Goal: Transaction & Acquisition: Book appointment/travel/reservation

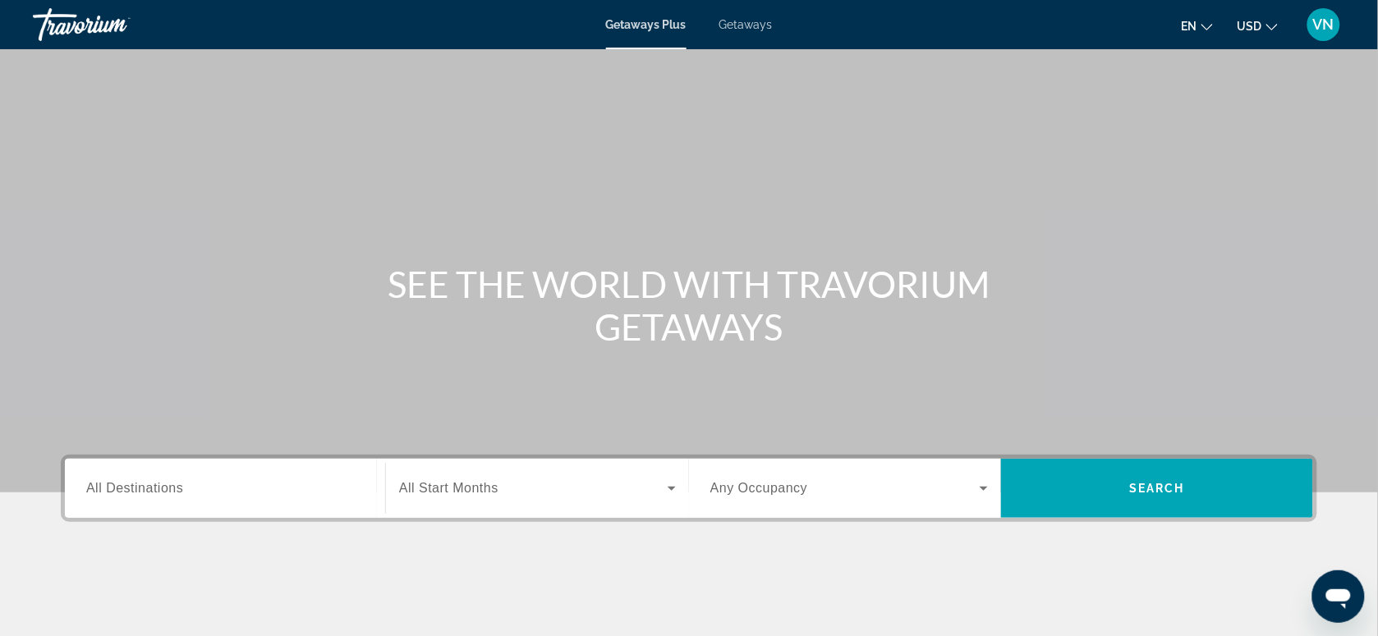
click at [136, 494] on span "All Destinations" at bounding box center [134, 488] width 97 height 14
click at [136, 494] on input "Destination All Destinations" at bounding box center [225, 490] width 278 height 20
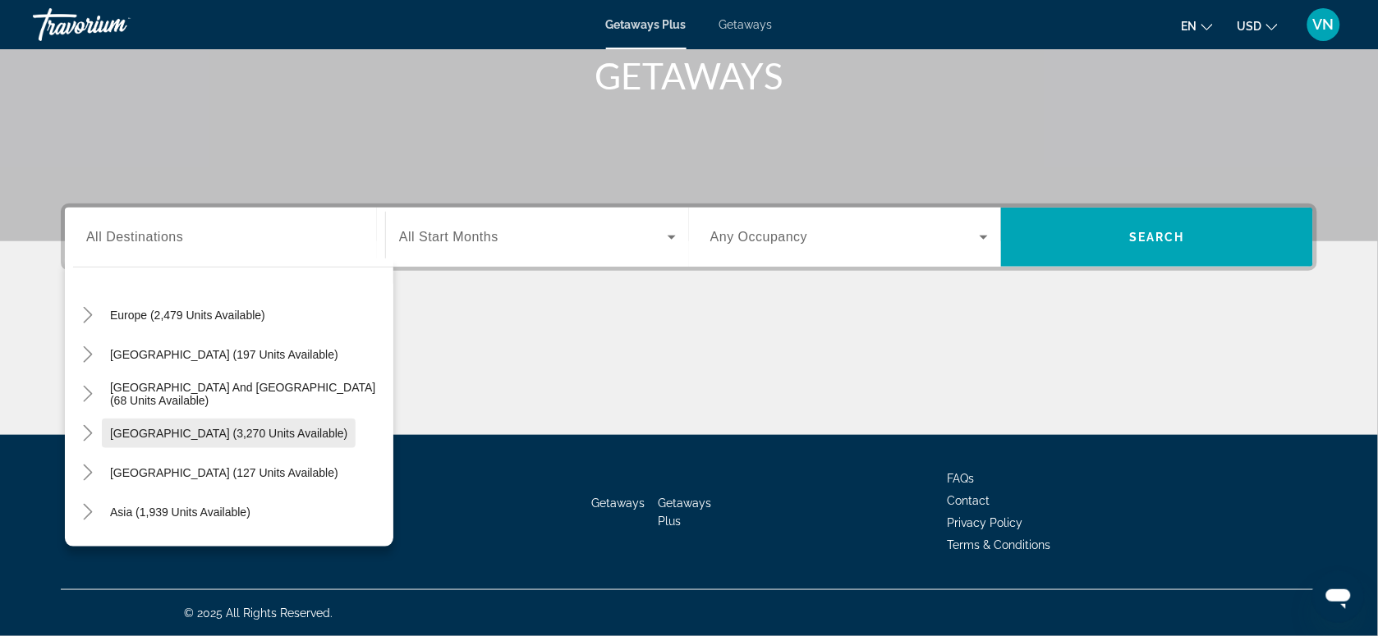
scroll to position [228, 0]
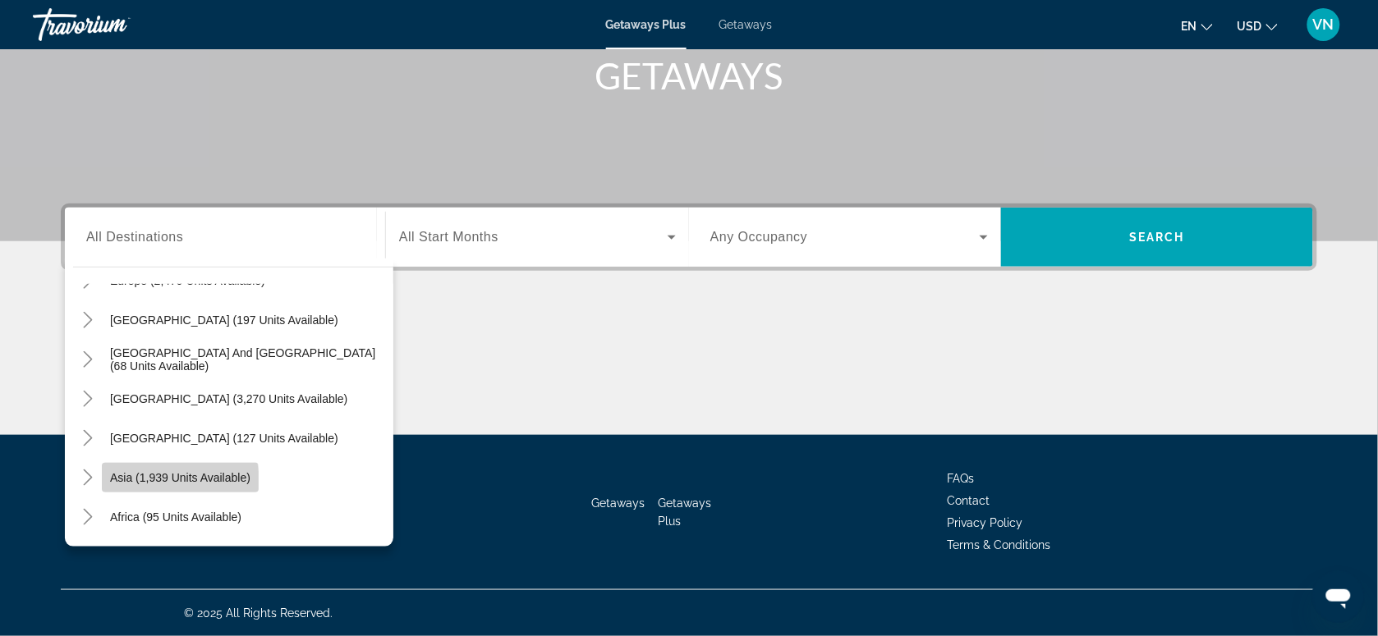
click at [119, 485] on span "Search widget" at bounding box center [180, 477] width 157 height 39
type input "**********"
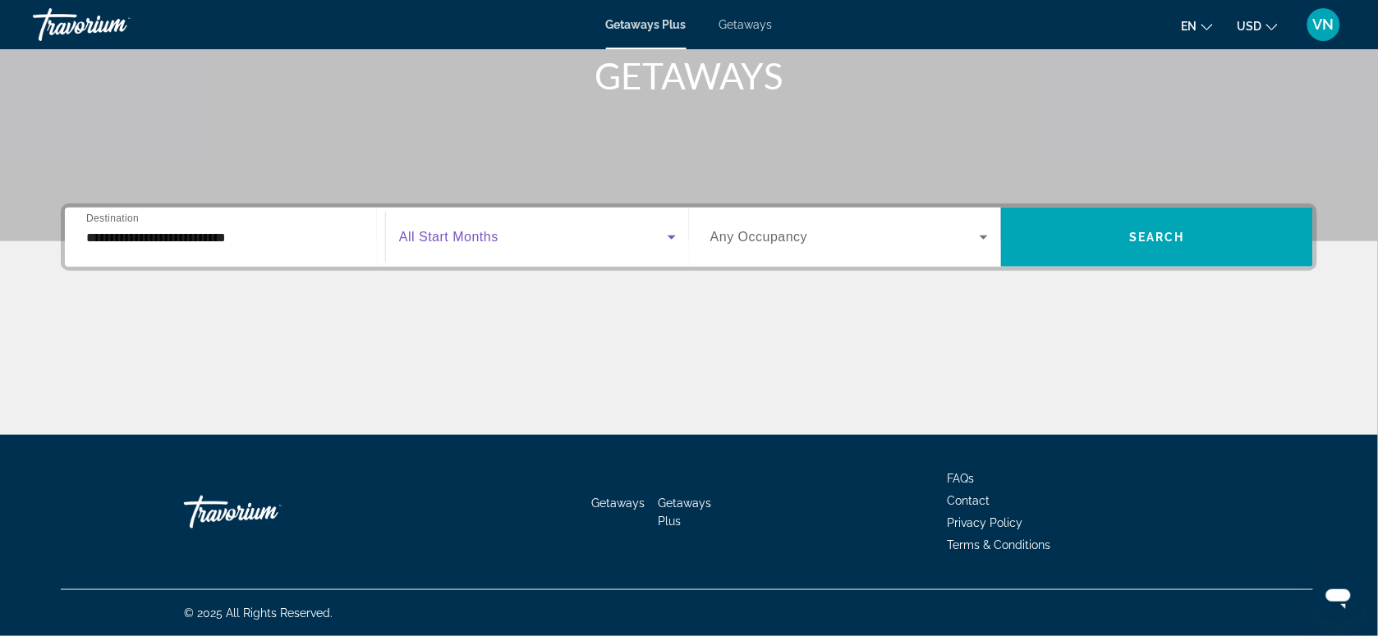
click at [664, 235] on icon "Search widget" at bounding box center [672, 237] width 20 height 20
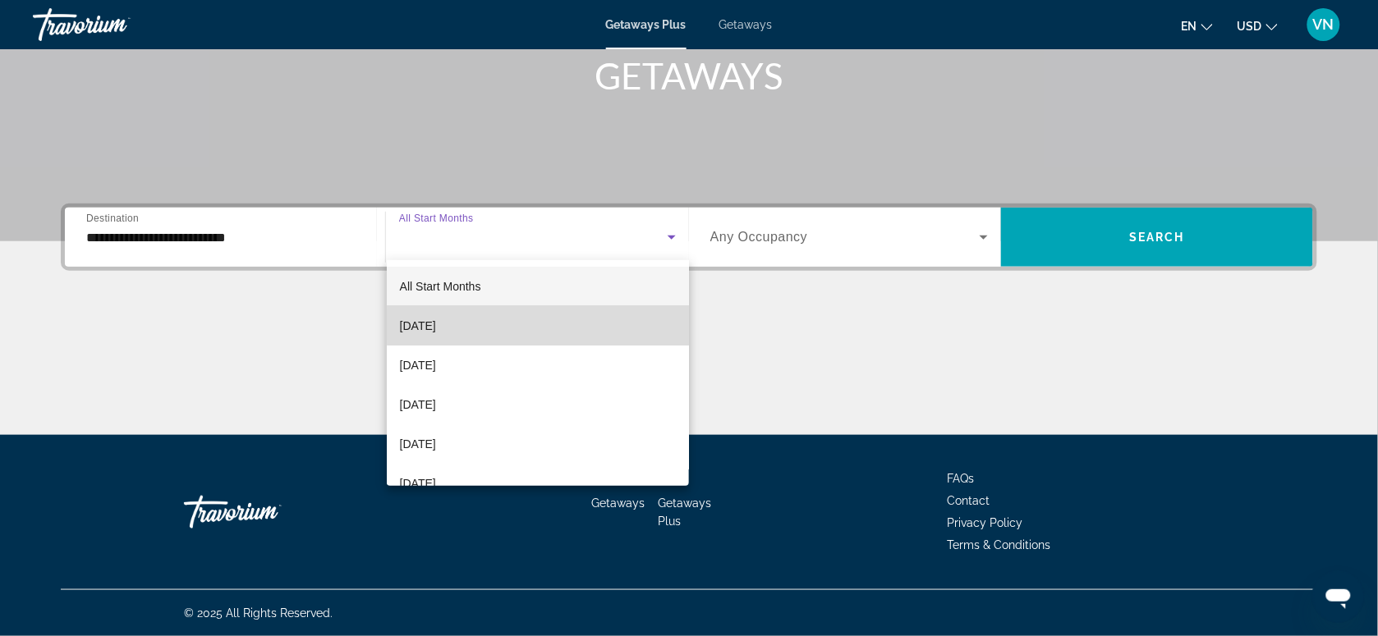
click at [544, 324] on mat-option "September 2025" at bounding box center [538, 325] width 303 height 39
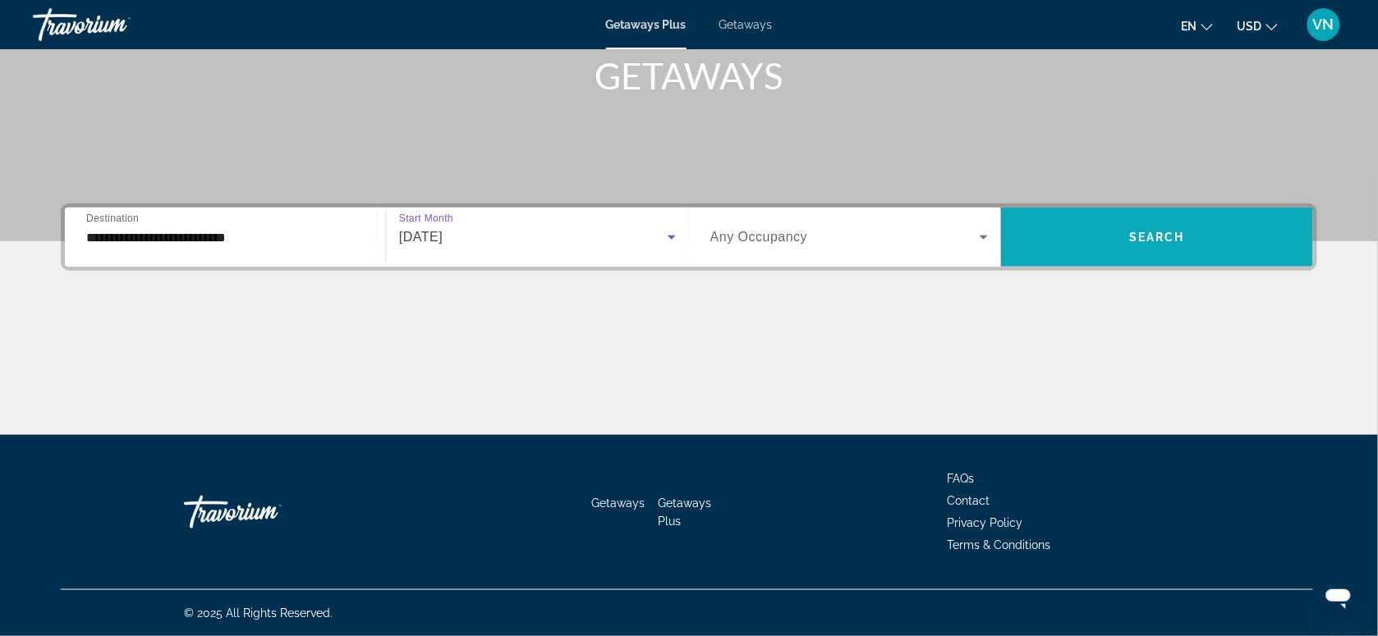
click at [1158, 234] on span "Search" at bounding box center [1157, 237] width 56 height 13
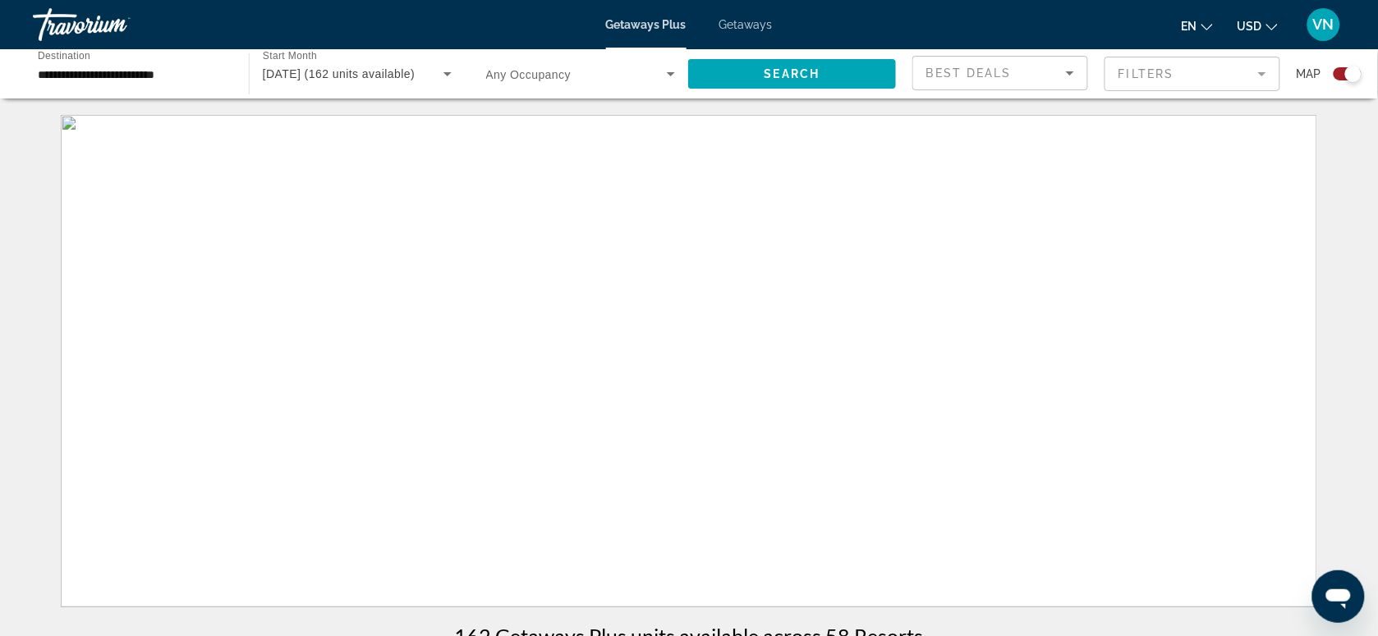
click at [740, 21] on span "Getaways" at bounding box center [745, 24] width 53 height 13
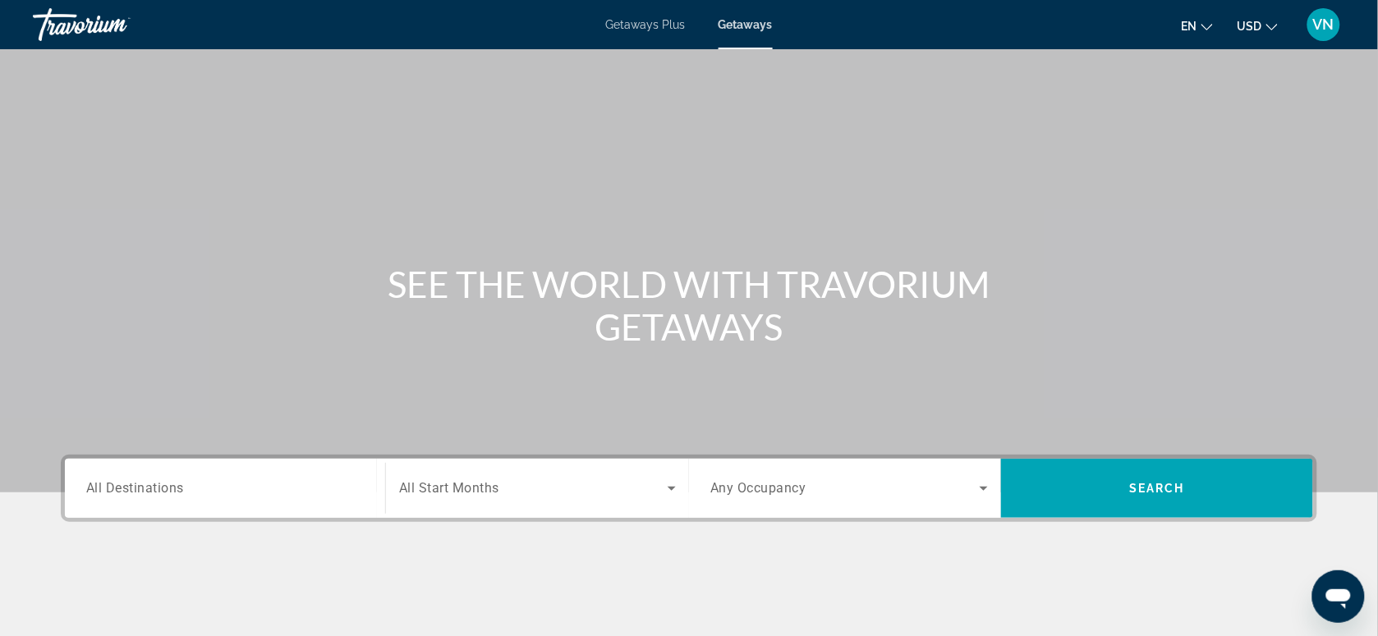
click at [232, 483] on input "Destination All Destinations" at bounding box center [225, 490] width 278 height 20
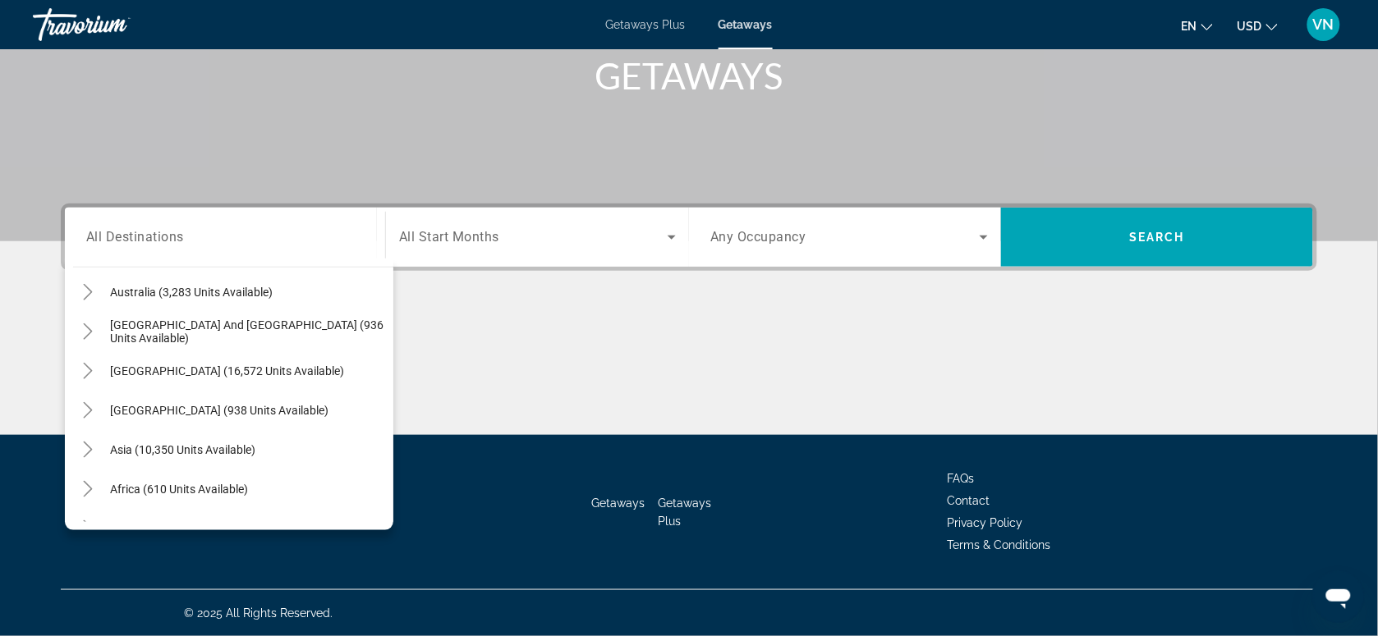
scroll to position [265, 0]
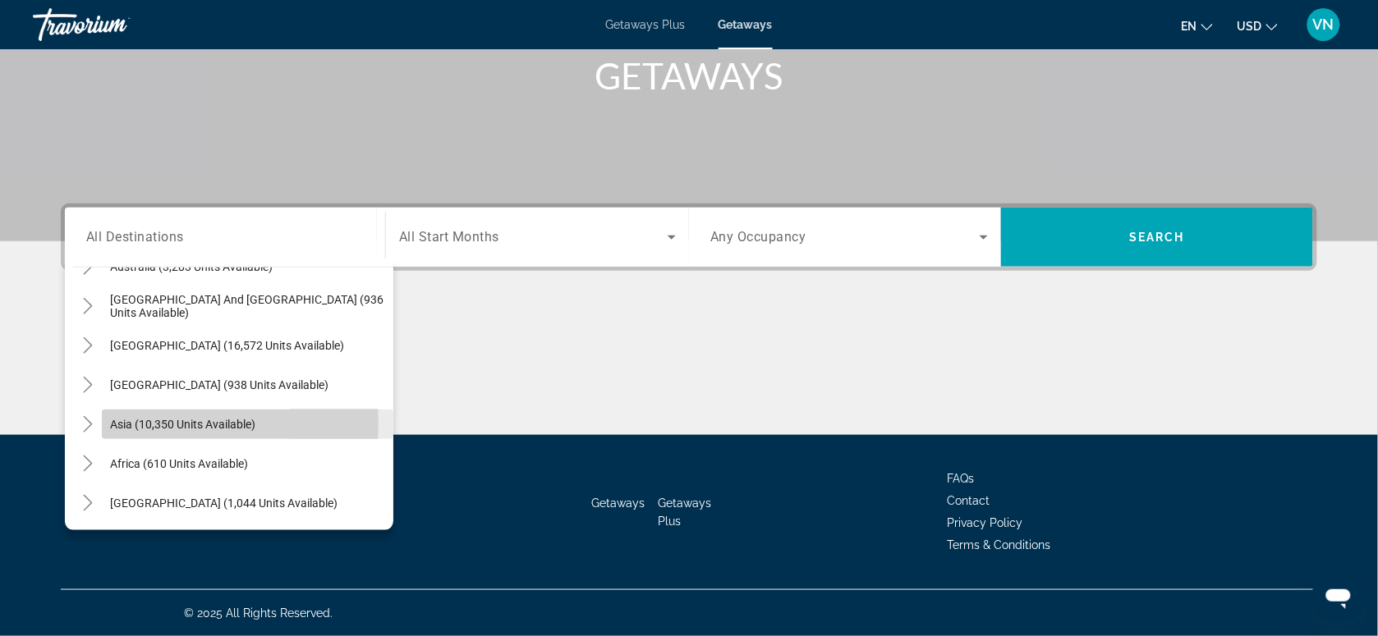
click at [126, 423] on span "Asia (10,350 units available)" at bounding box center [182, 424] width 145 height 13
type input "**********"
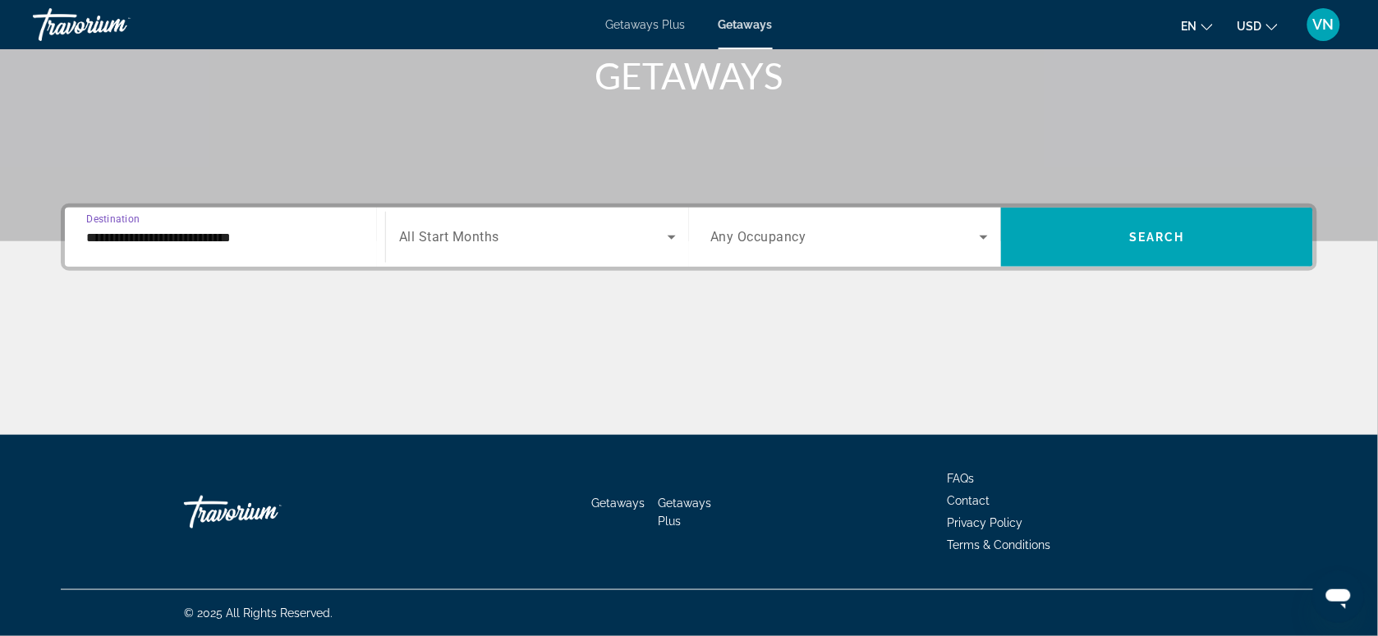
click at [182, 239] on input "**********" at bounding box center [225, 238] width 278 height 20
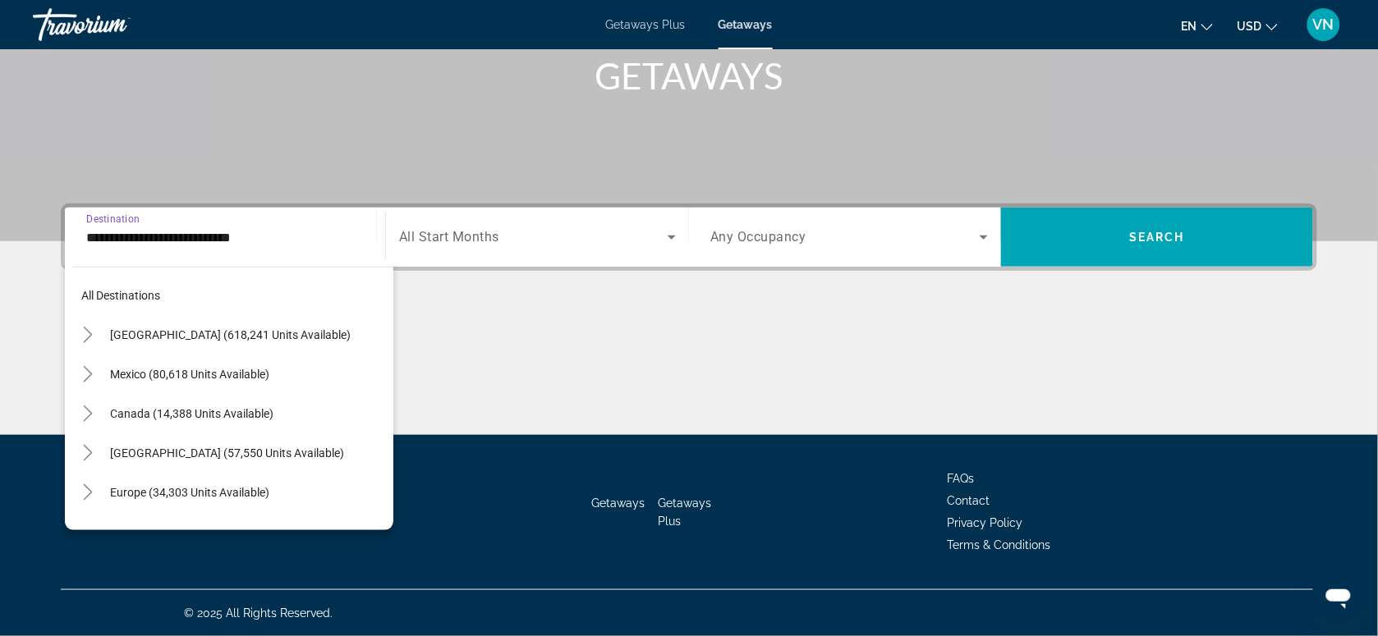
scroll to position [294, 0]
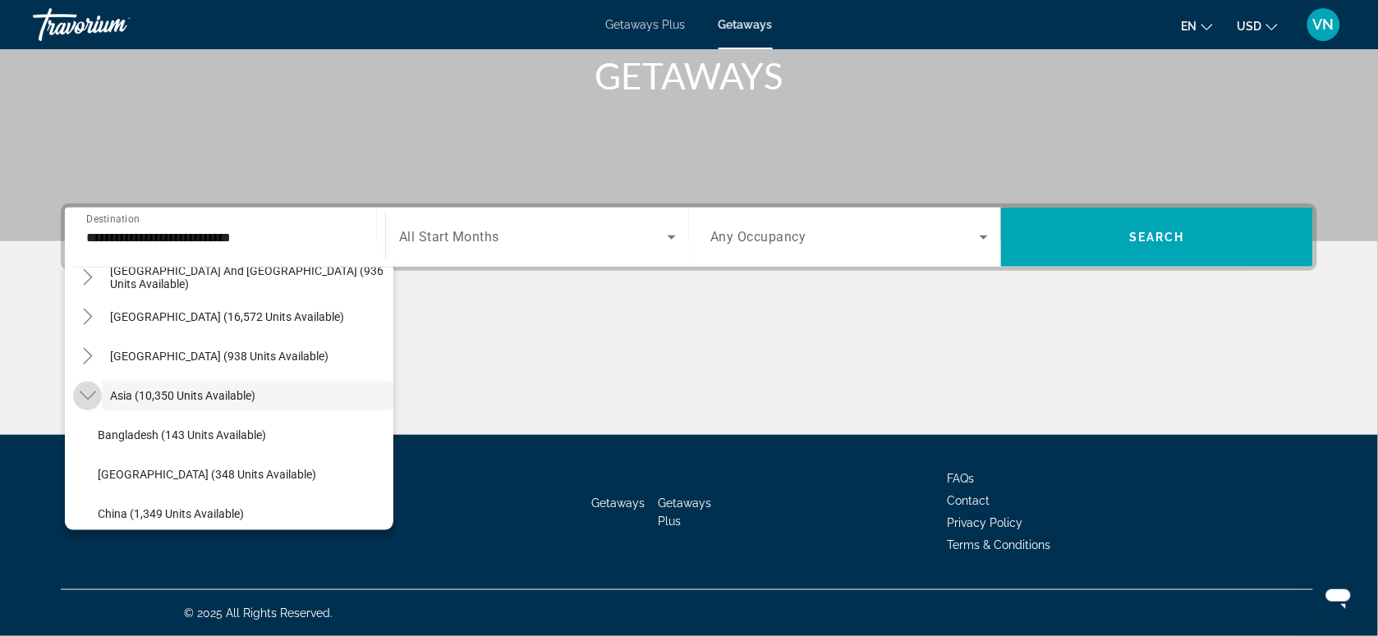
click at [90, 397] on icon "Toggle Asia (10,350 units available)" at bounding box center [88, 396] width 16 height 16
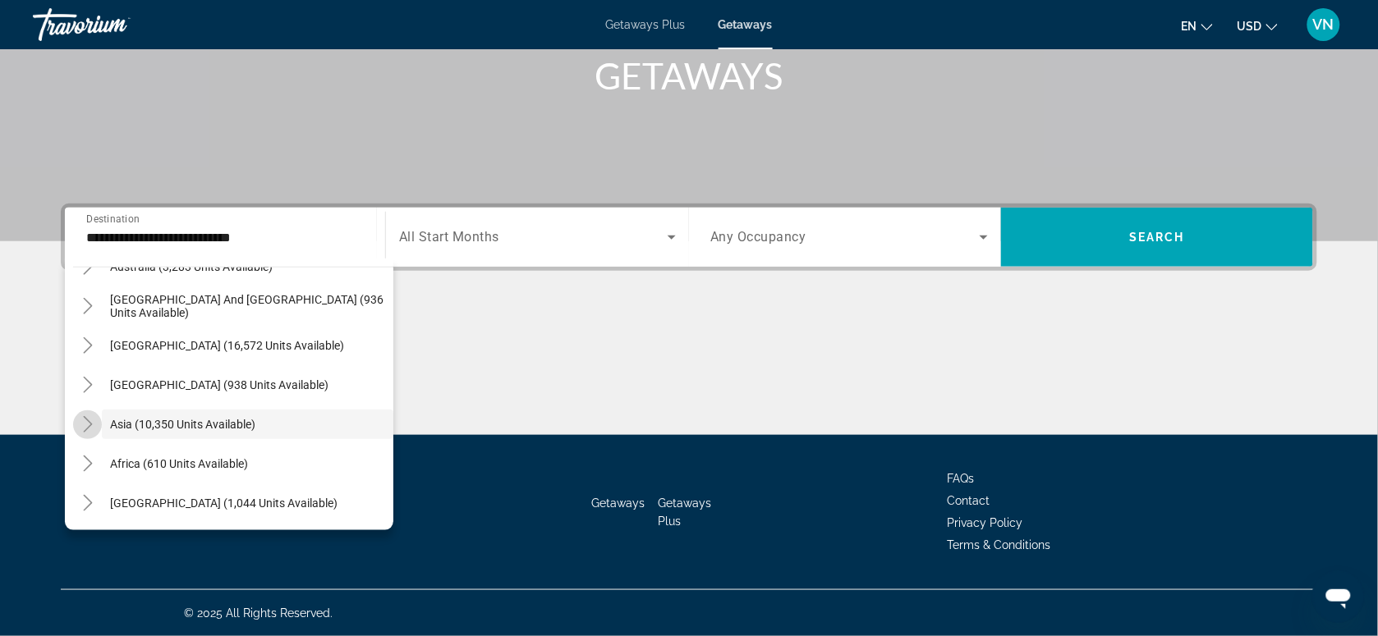
click at [90, 424] on icon "Toggle Asia (10,350 units available)" at bounding box center [88, 424] width 16 height 16
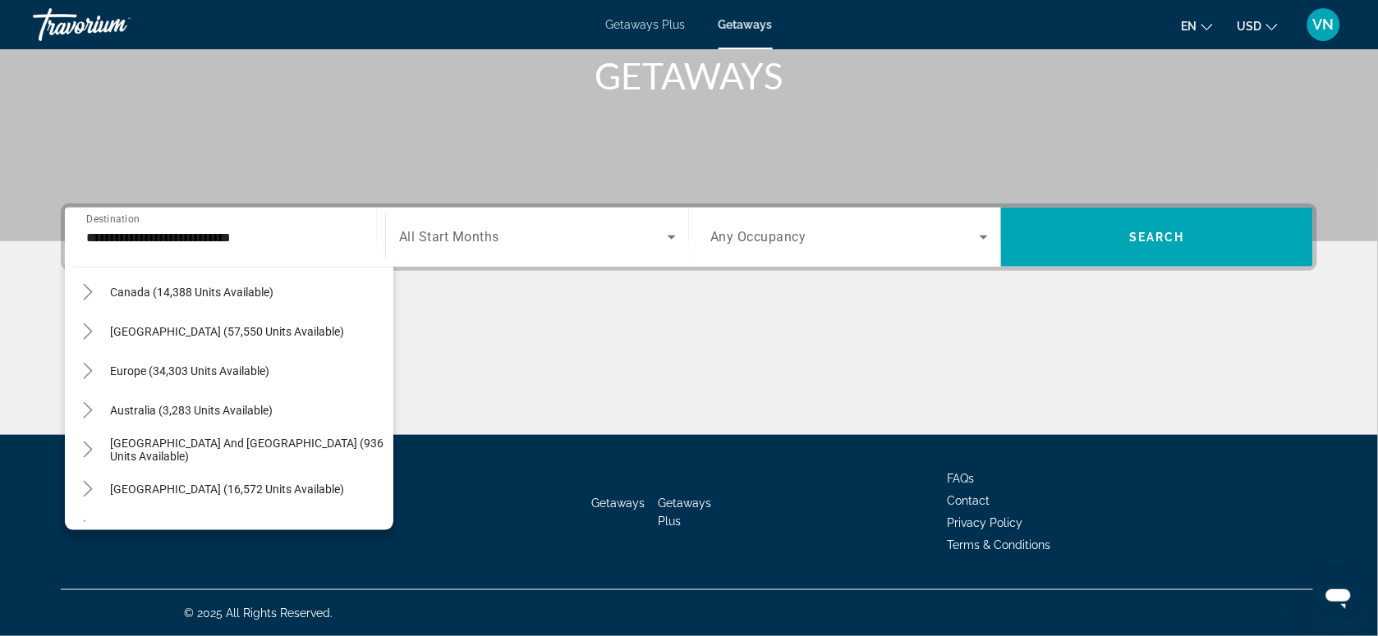
scroll to position [117, 0]
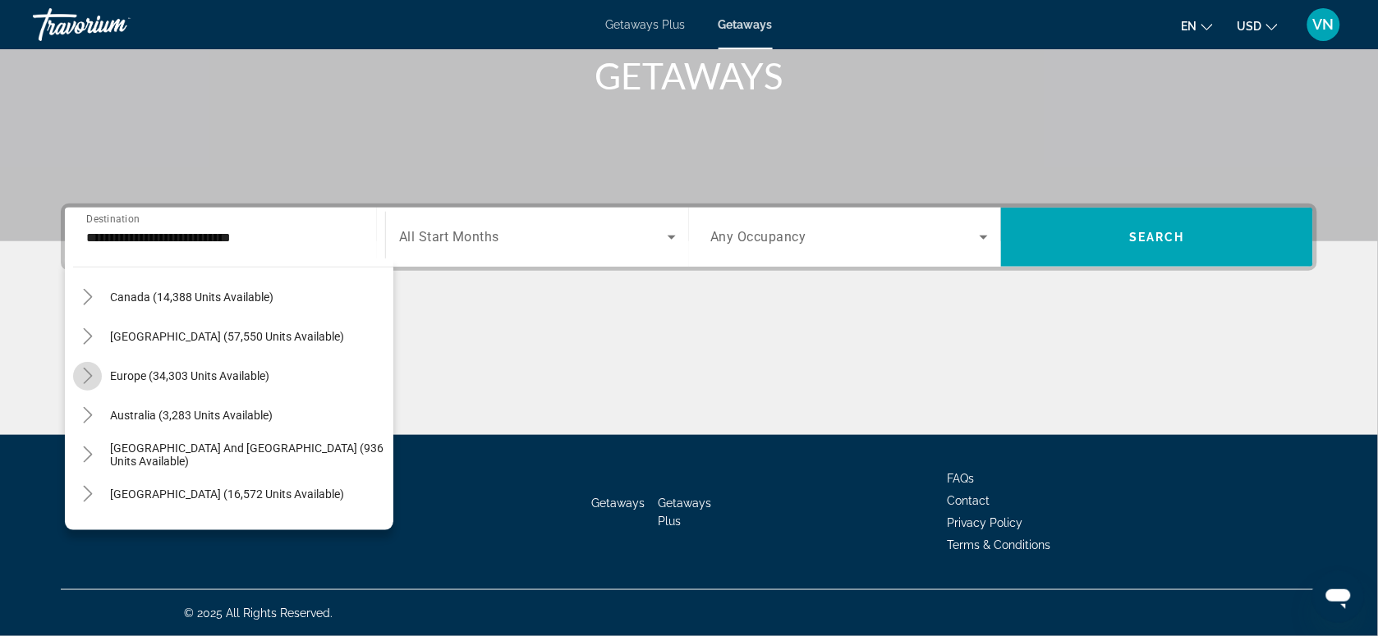
click at [84, 374] on icon "Toggle Europe (34,303 units available)" at bounding box center [88, 376] width 16 height 16
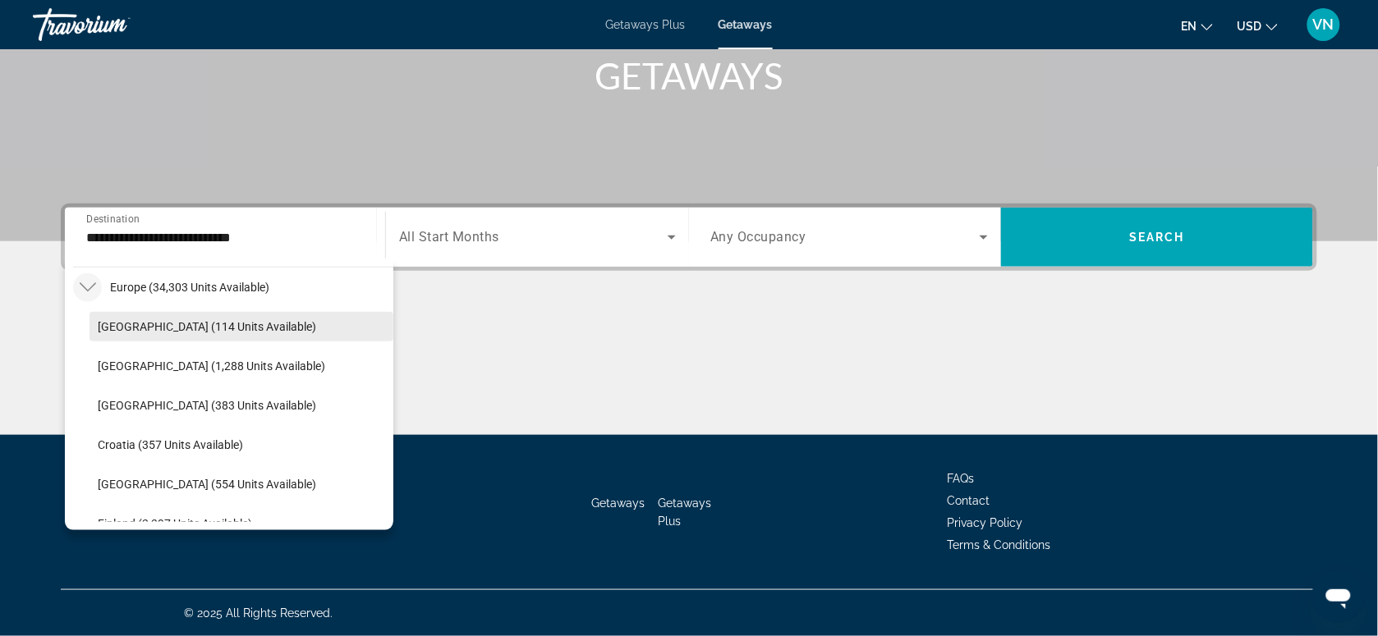
scroll to position [103, 0]
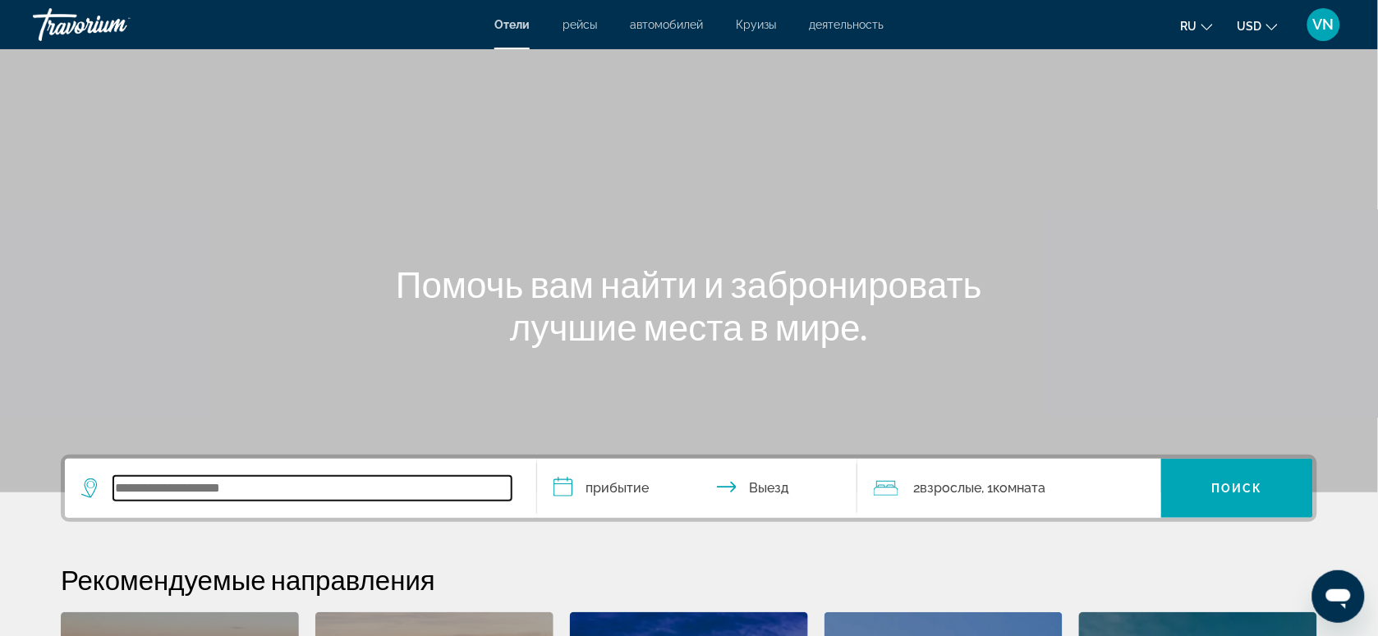
click at [177, 490] on input "Search widget" at bounding box center [312, 488] width 398 height 25
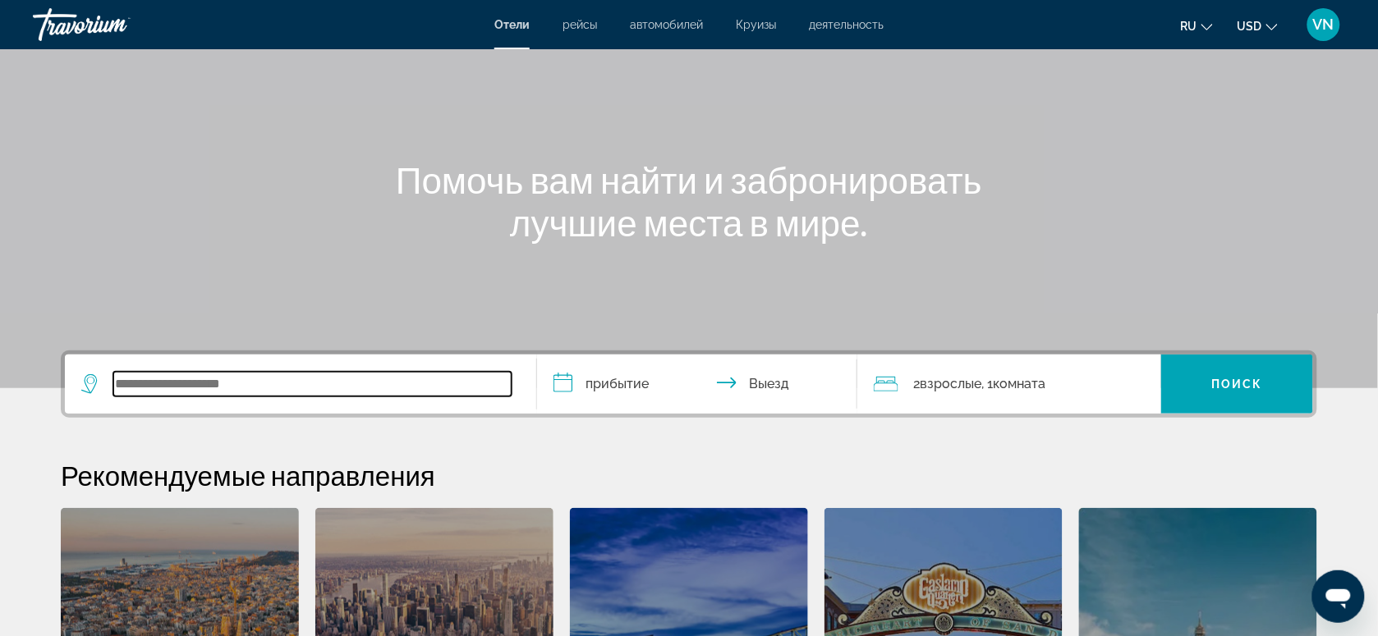
scroll to position [401, 0]
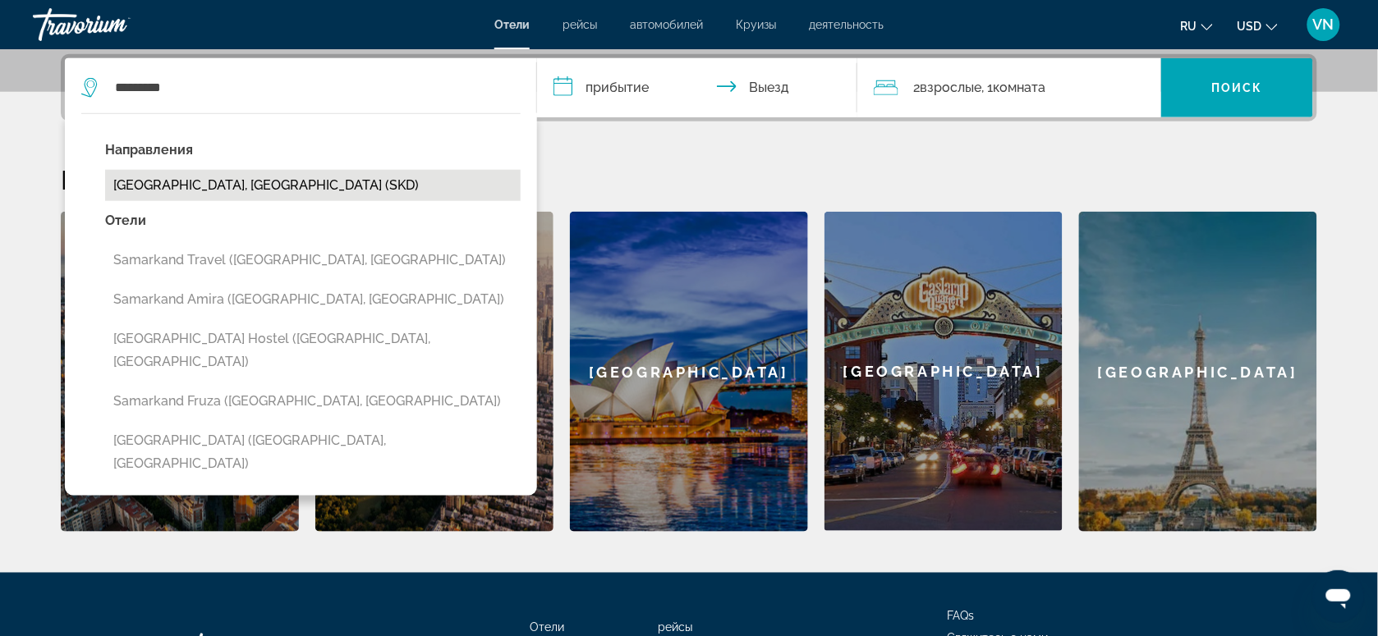
click at [148, 182] on button "[GEOGRAPHIC_DATA], [GEOGRAPHIC_DATA] (SKD)" at bounding box center [313, 185] width 416 height 31
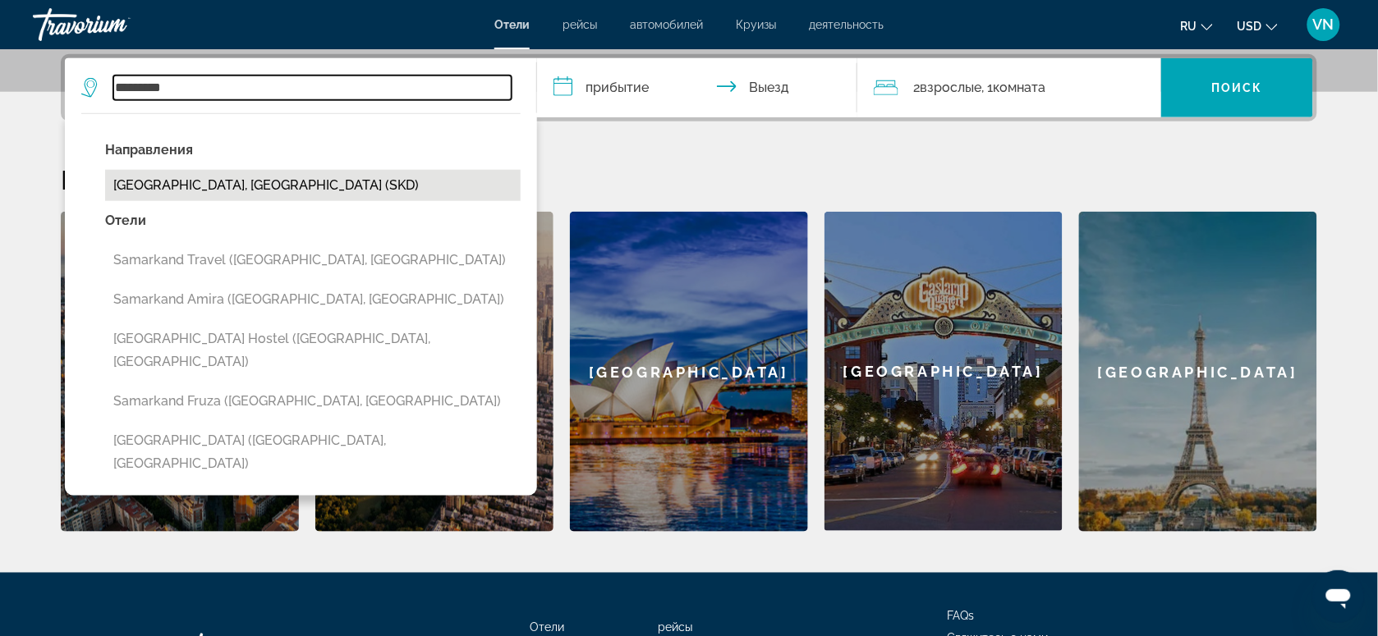
type input "**********"
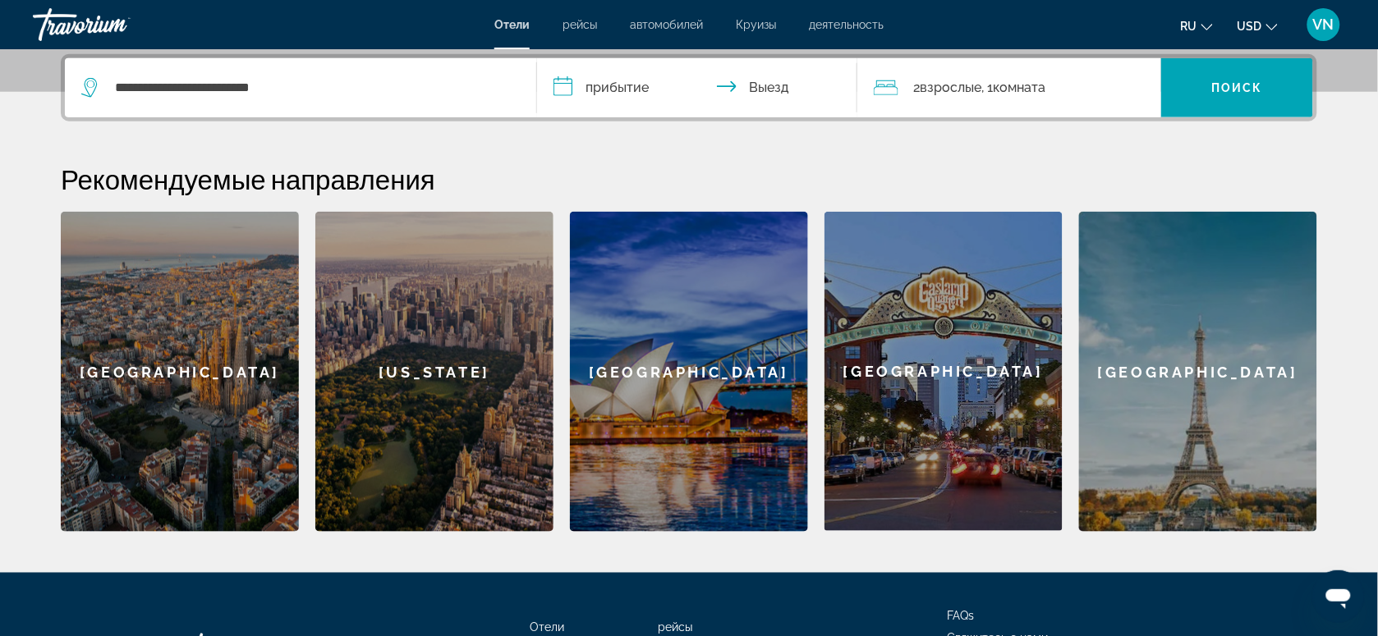
click at [606, 90] on input "**********" at bounding box center [700, 90] width 327 height 64
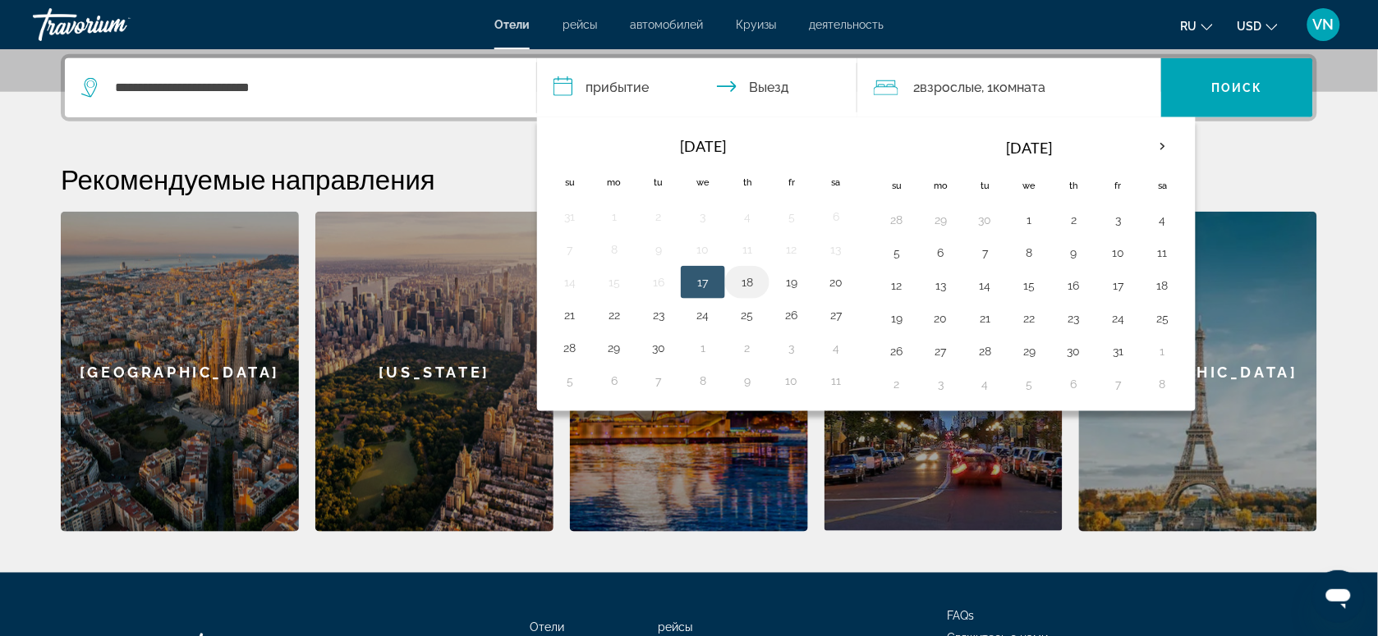
click at [748, 284] on button "18" at bounding box center [747, 282] width 26 height 23
click at [801, 287] on button "19" at bounding box center [792, 282] width 26 height 23
type input "**********"
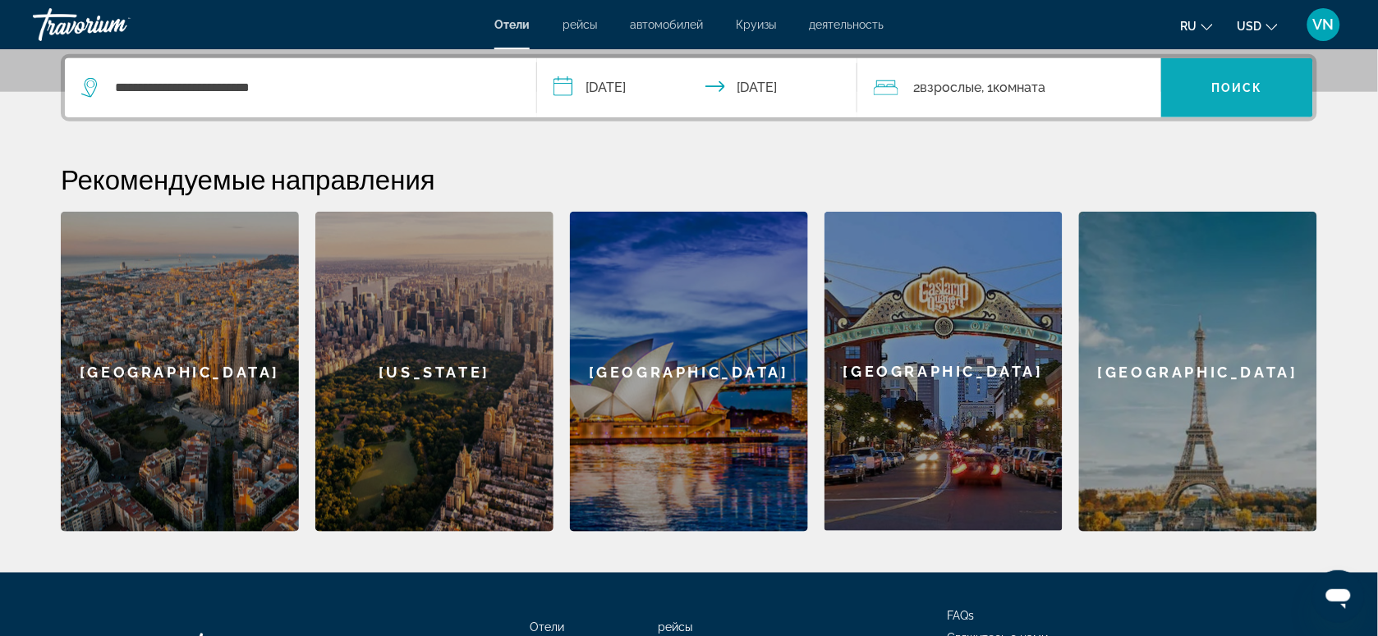
click at [1237, 84] on span "Поиск" at bounding box center [1237, 87] width 52 height 13
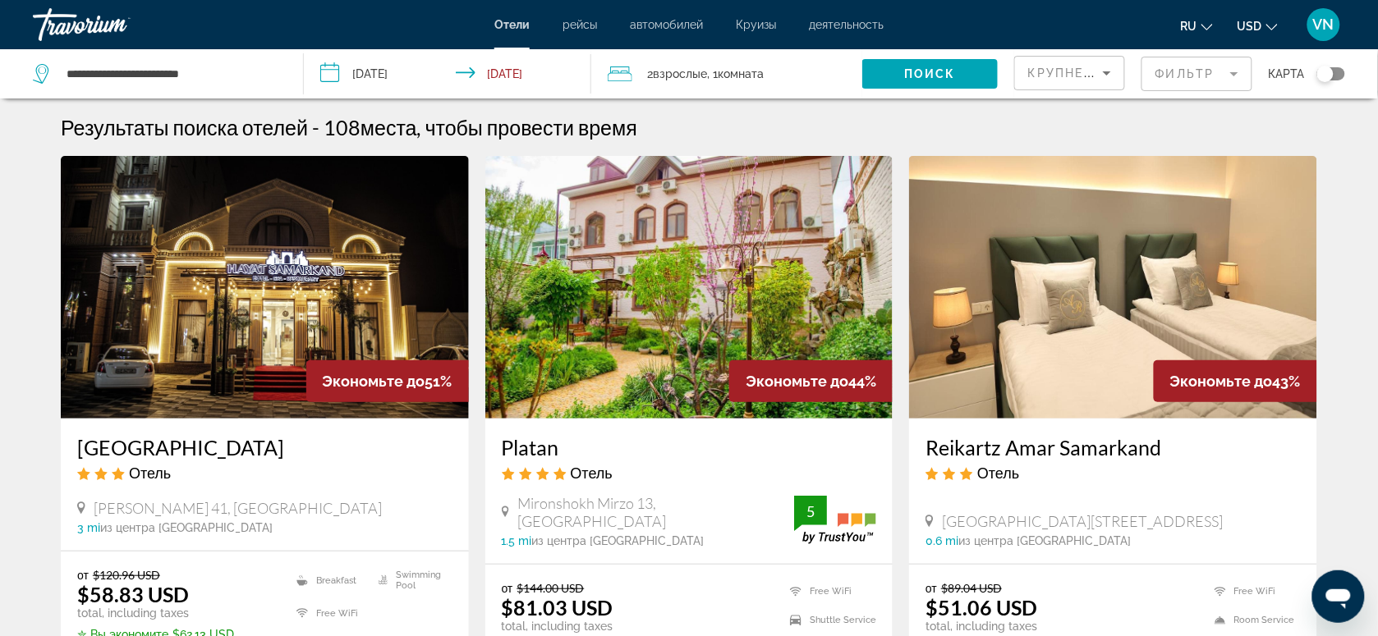
click at [1273, 26] on icon "Change currency" at bounding box center [1271, 26] width 11 height 11
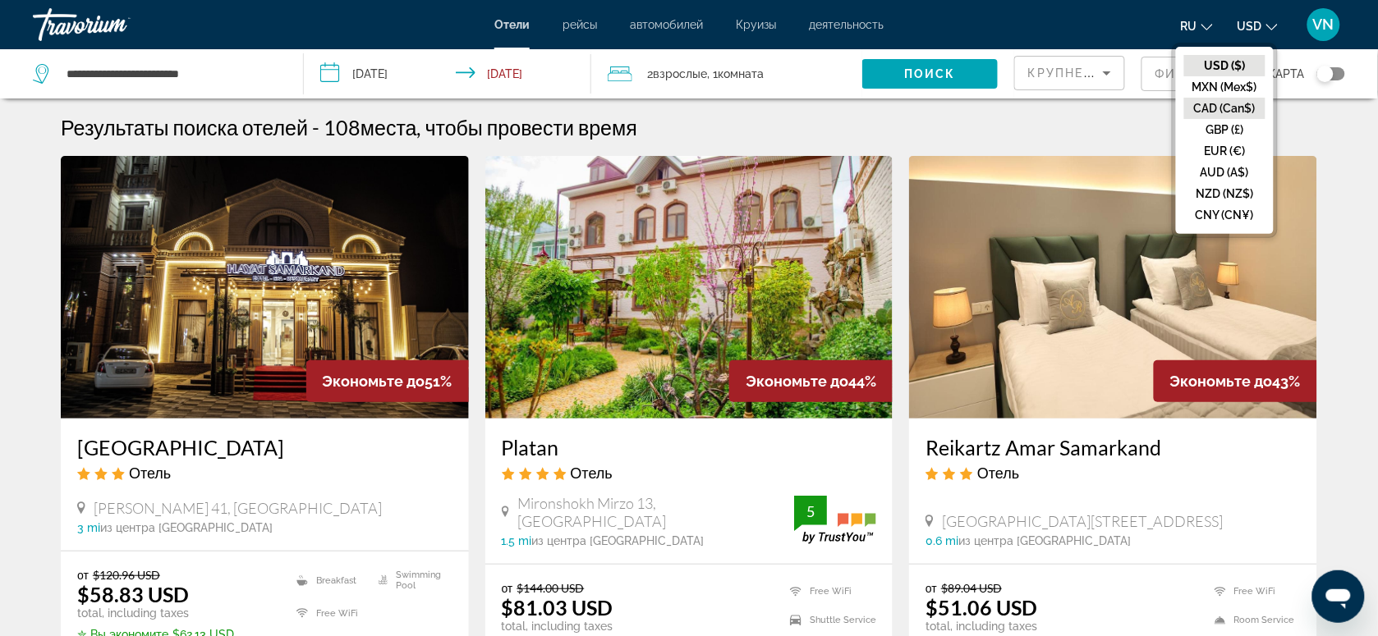
click at [1230, 103] on button "CAD (Can$)" at bounding box center [1224, 108] width 81 height 21
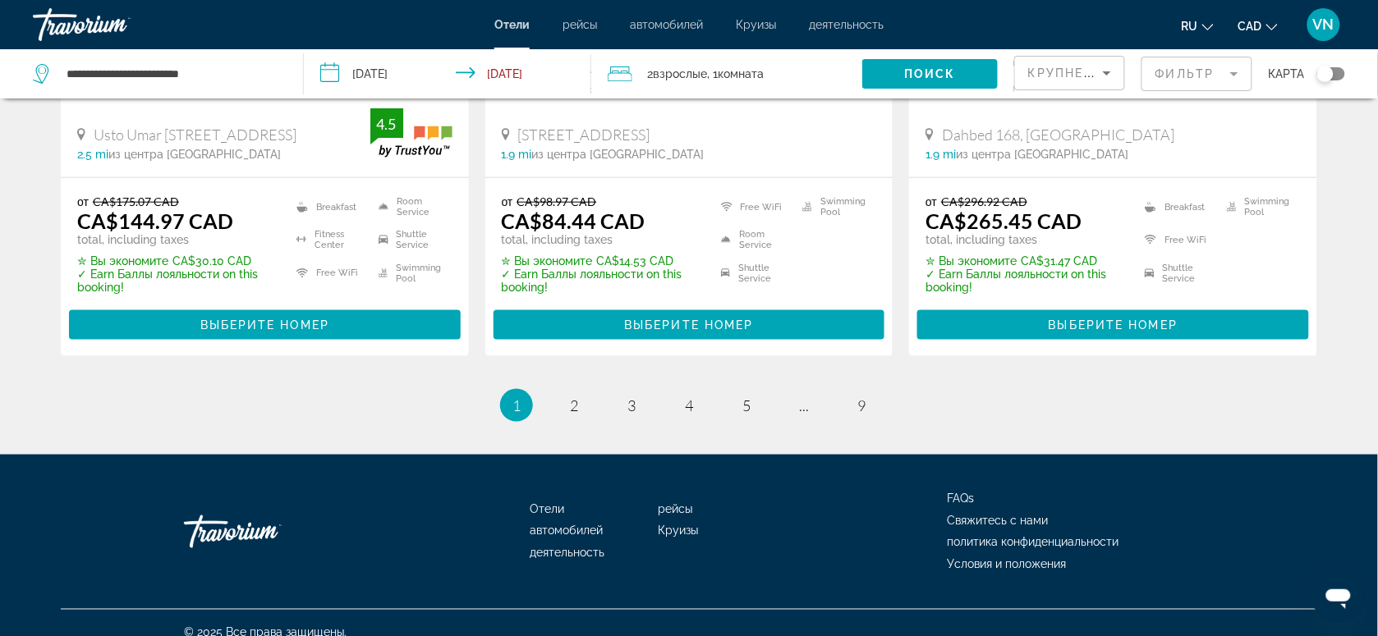
scroll to position [2251, 0]
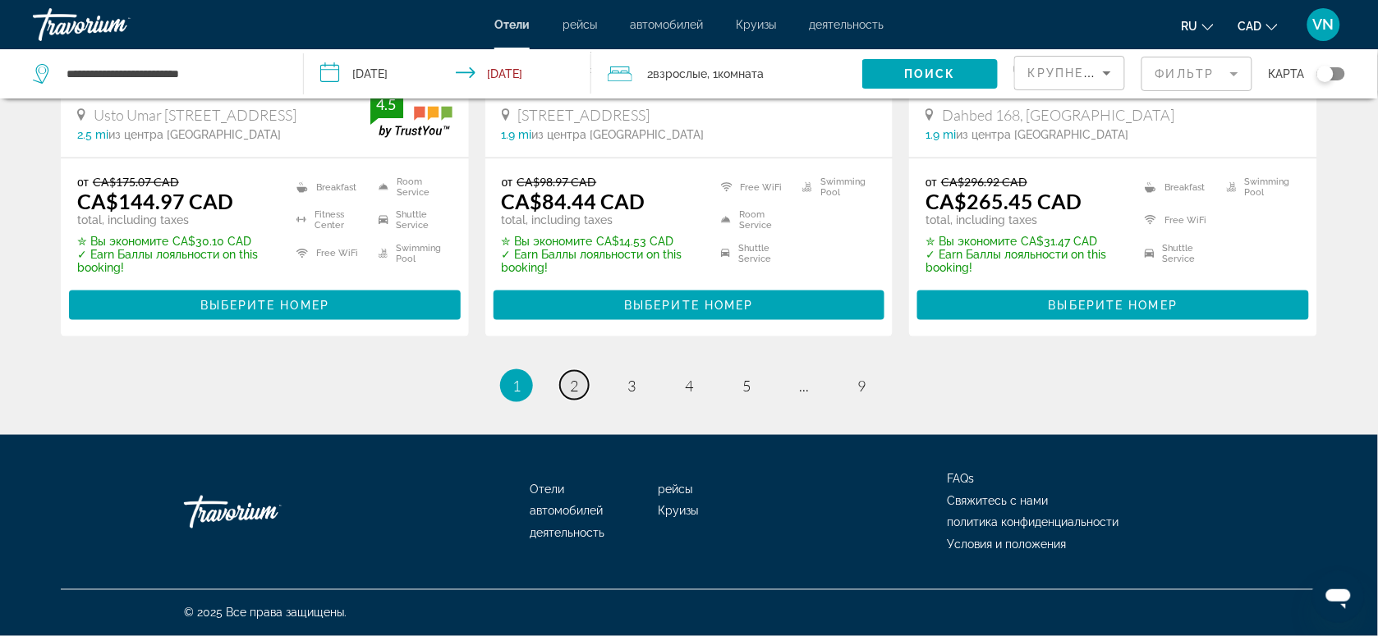
click at [570, 388] on span "2" at bounding box center [574, 386] width 8 height 18
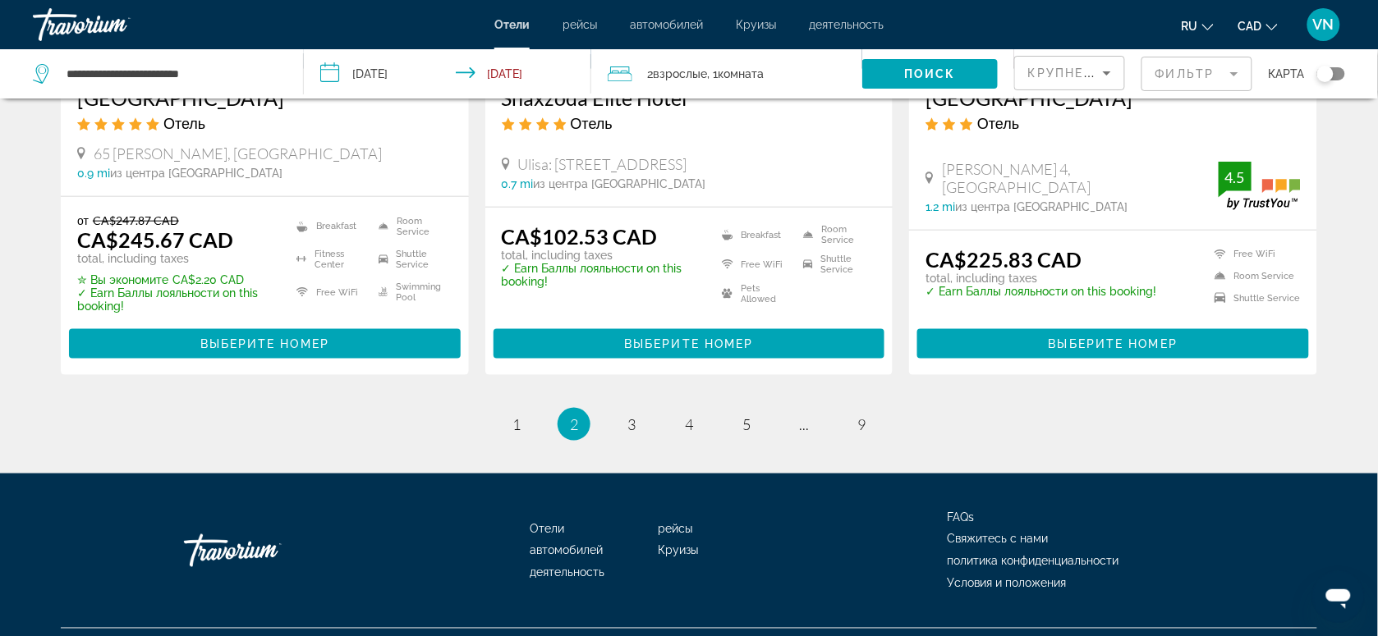
scroll to position [2230, 0]
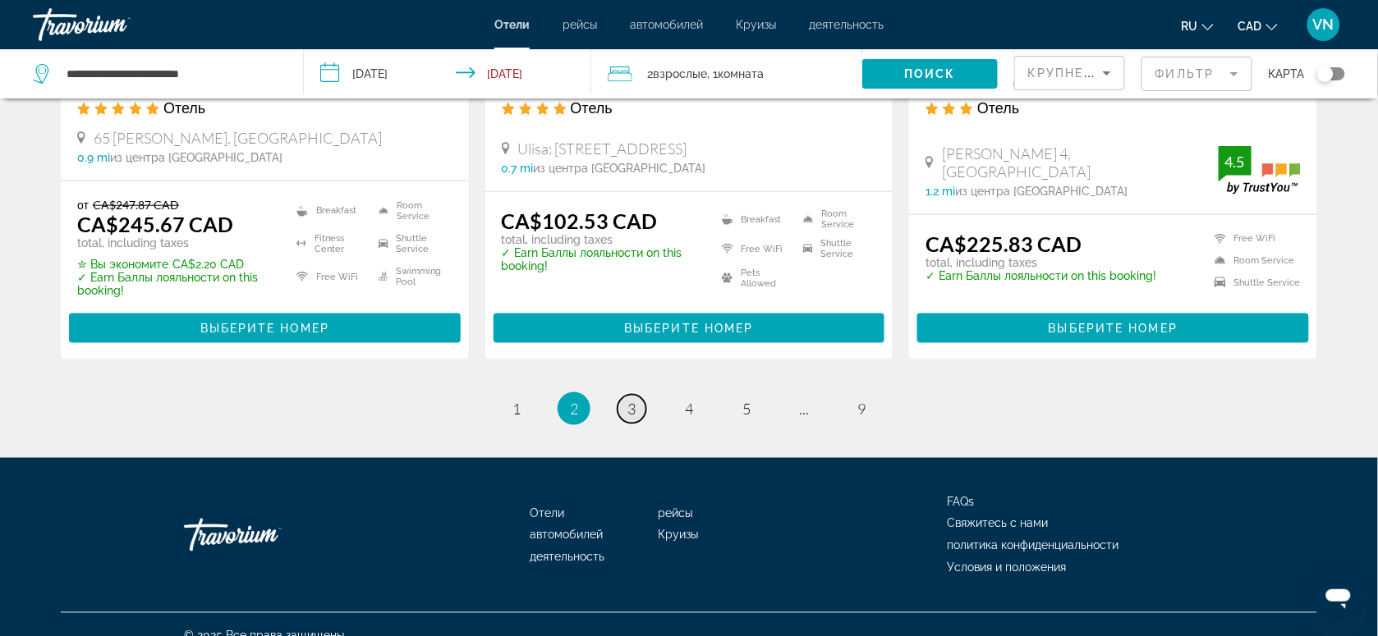
click at [630, 400] on span "3" at bounding box center [631, 409] width 8 height 18
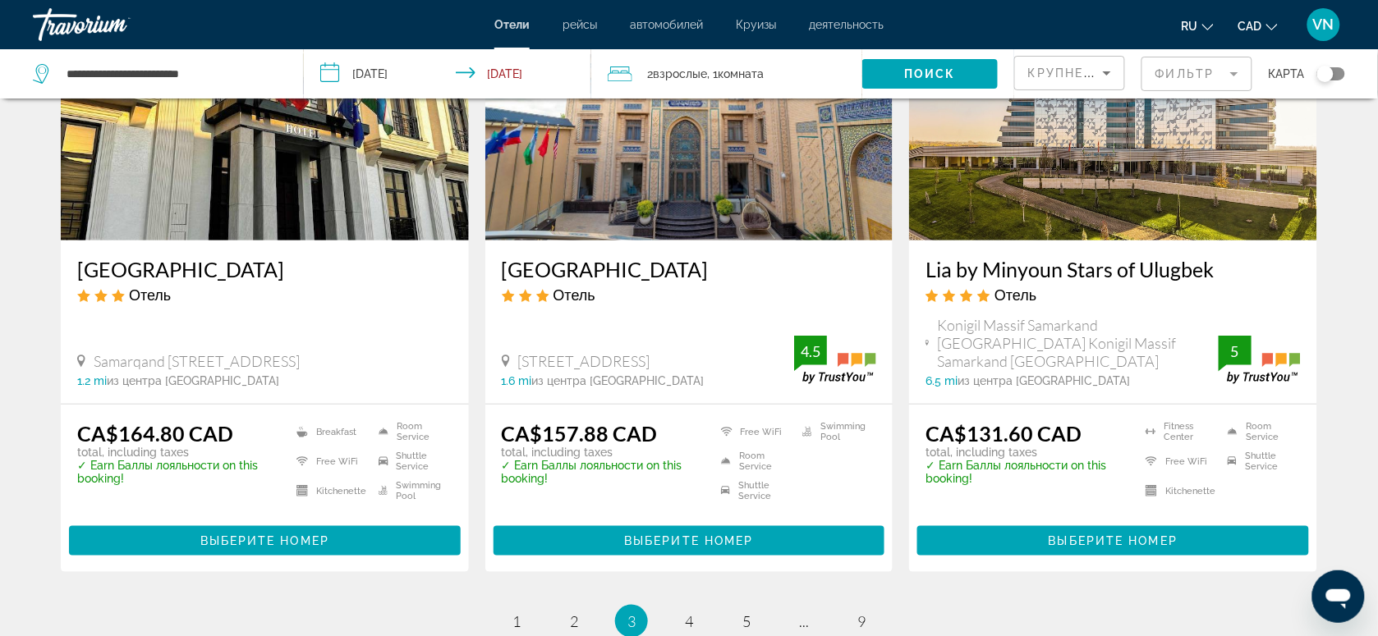
scroll to position [2053, 0]
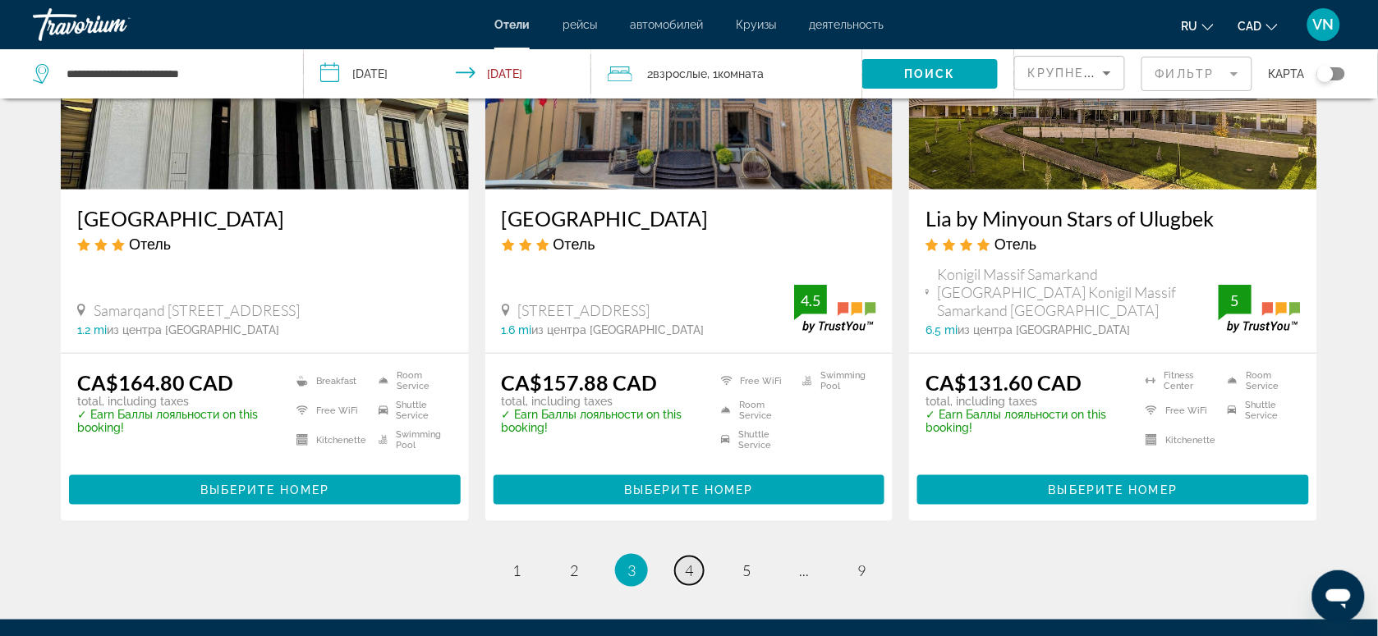
click at [690, 573] on span "4" at bounding box center [689, 571] width 8 height 18
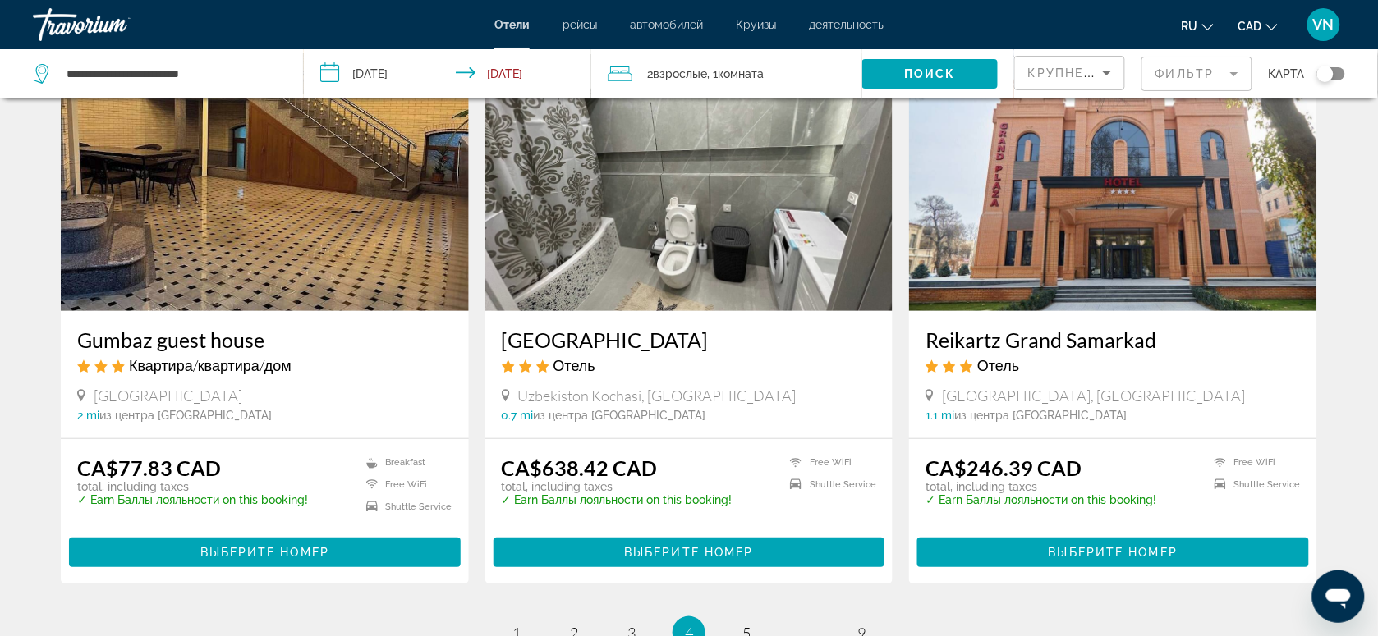
scroll to position [1950, 0]
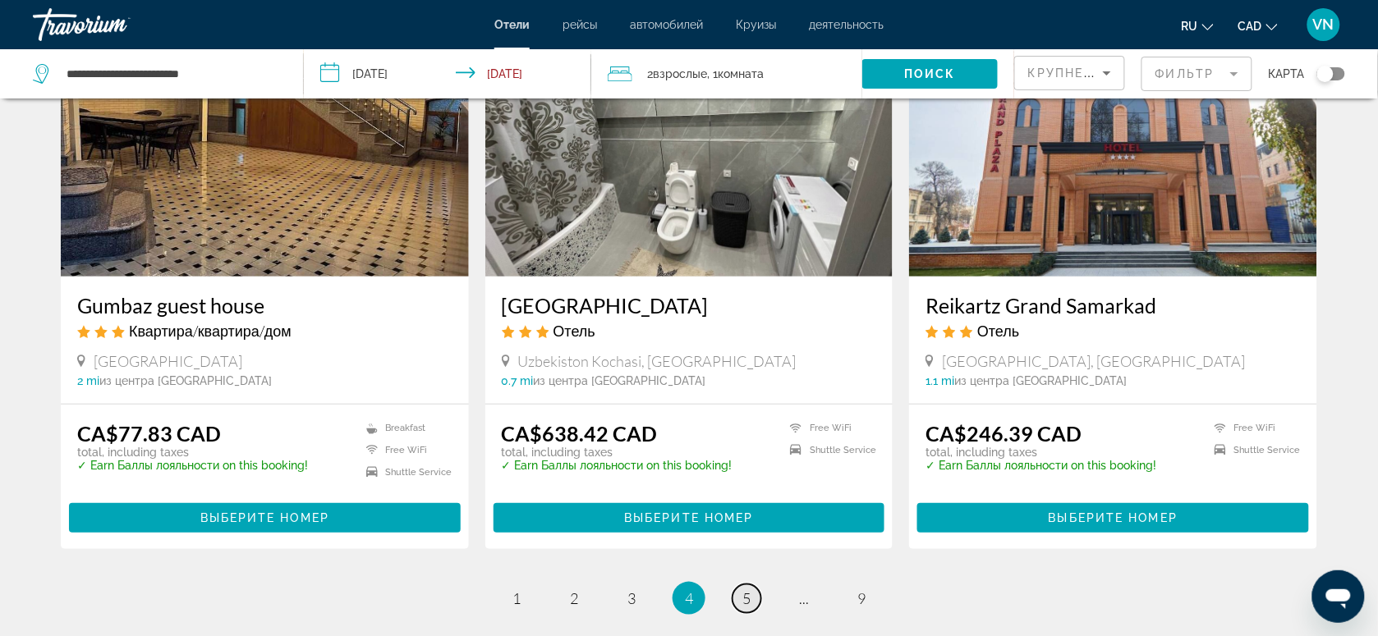
click at [747, 601] on span "5" at bounding box center [746, 599] width 8 height 18
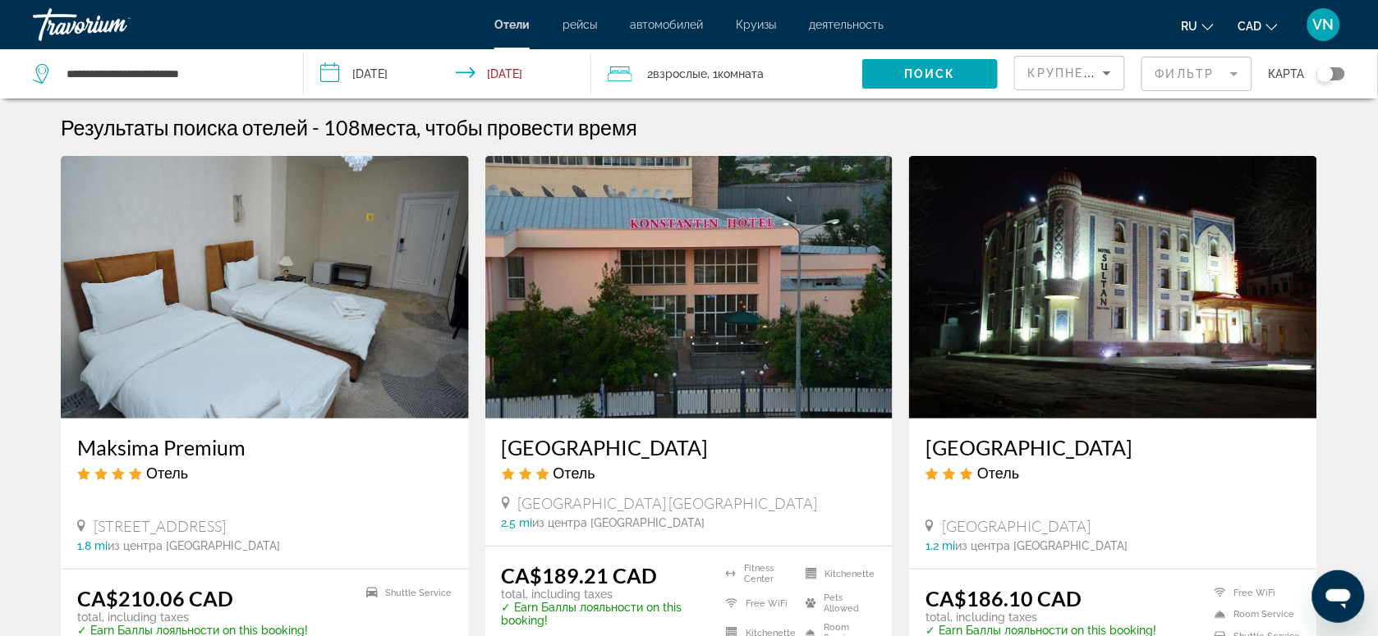
click at [1226, 71] on mat-form-field "Фильтр" at bounding box center [1196, 74] width 111 height 34
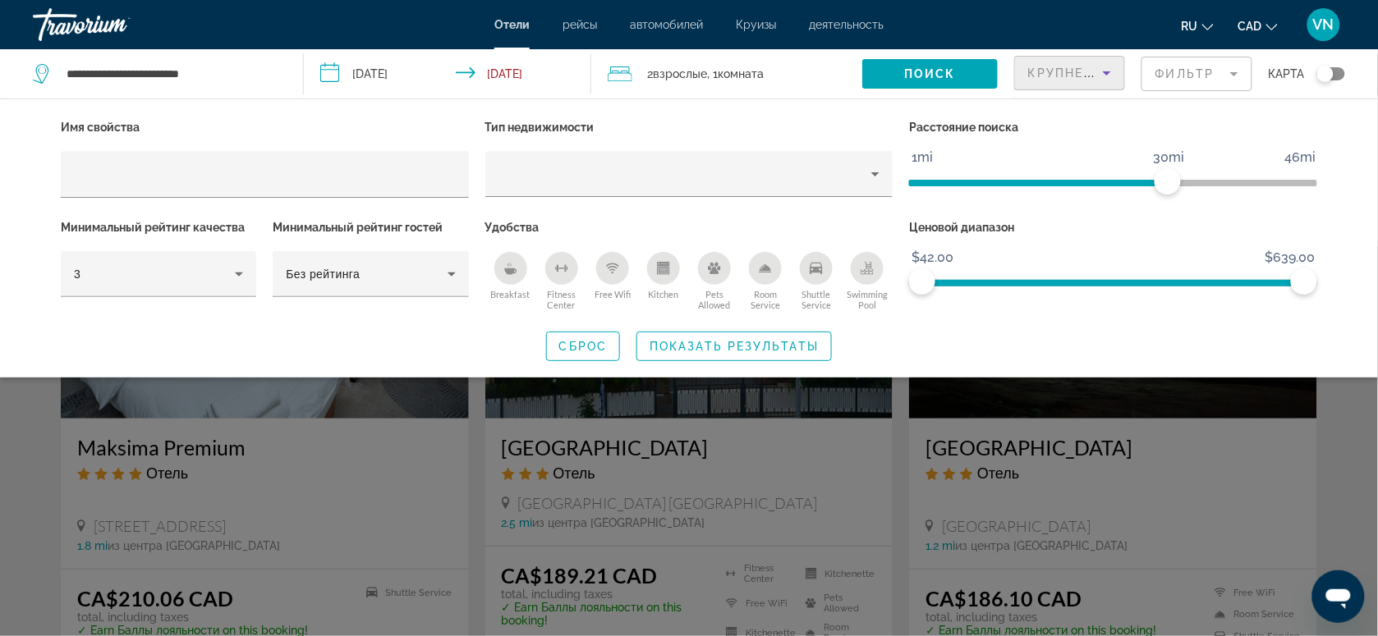
click at [1086, 74] on span "Крупнейшие сбережения" at bounding box center [1128, 73] width 200 height 13
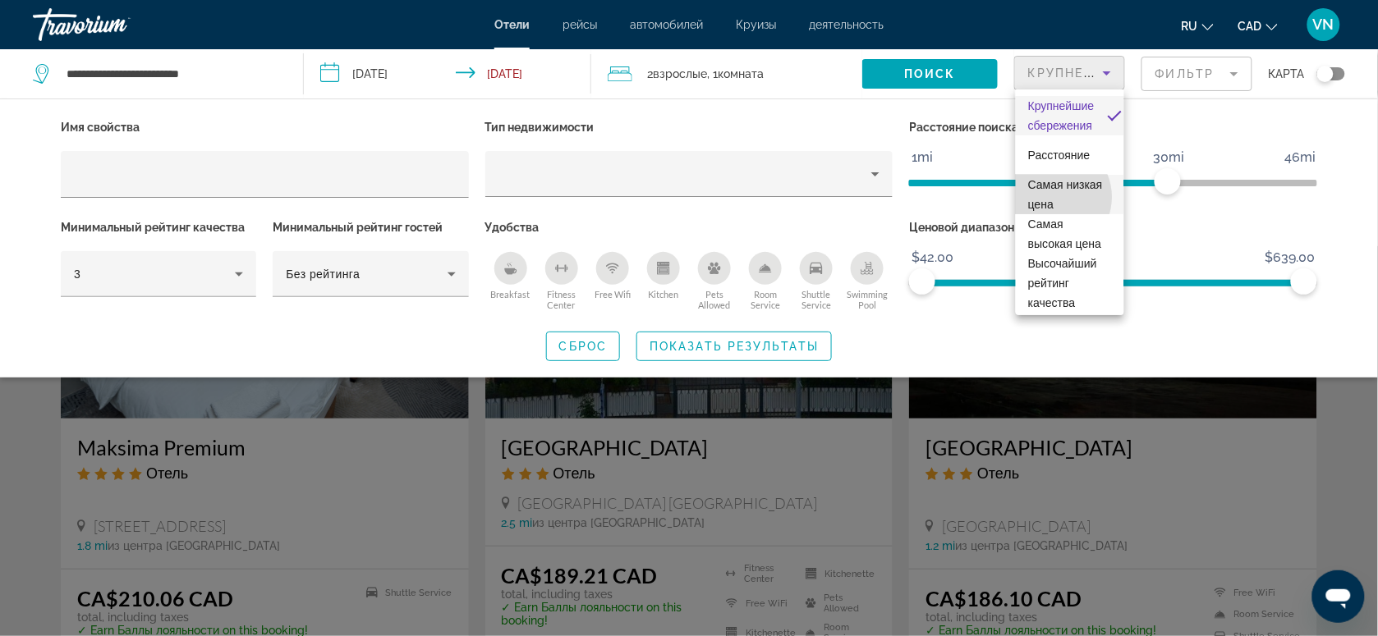
click at [1052, 197] on span "Самая низкая цена" at bounding box center [1066, 194] width 75 height 33
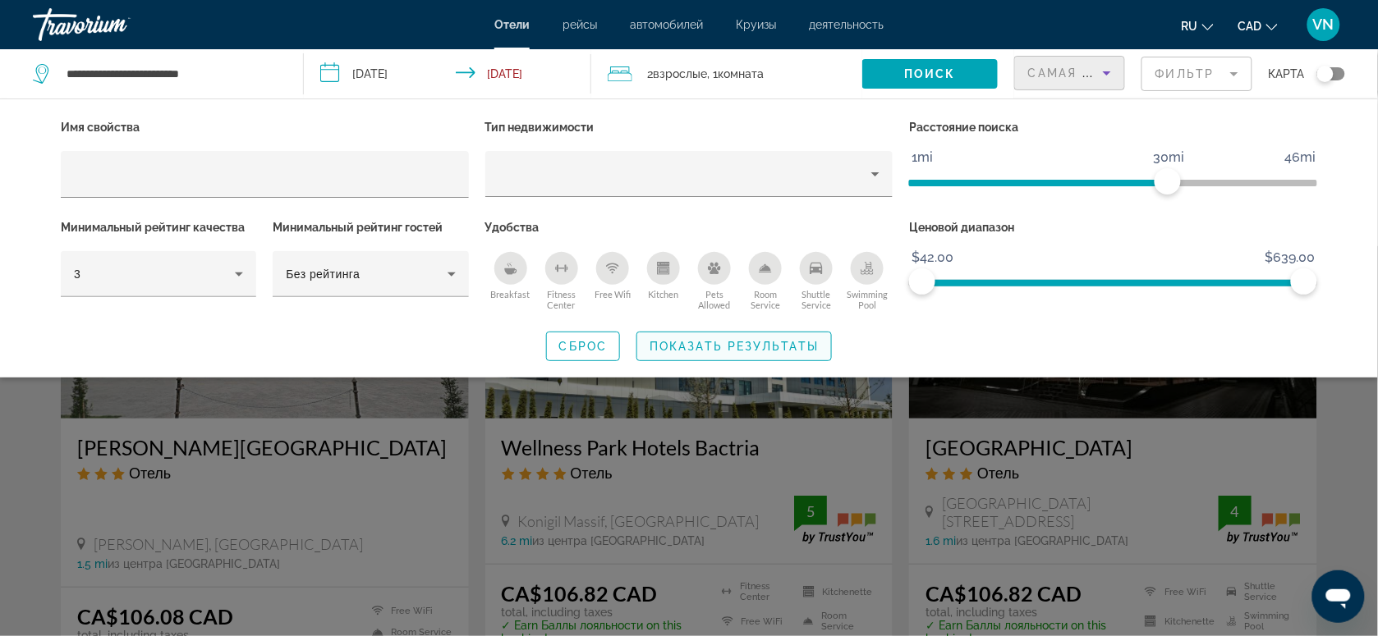
click at [766, 337] on span "Search widget" at bounding box center [734, 346] width 194 height 39
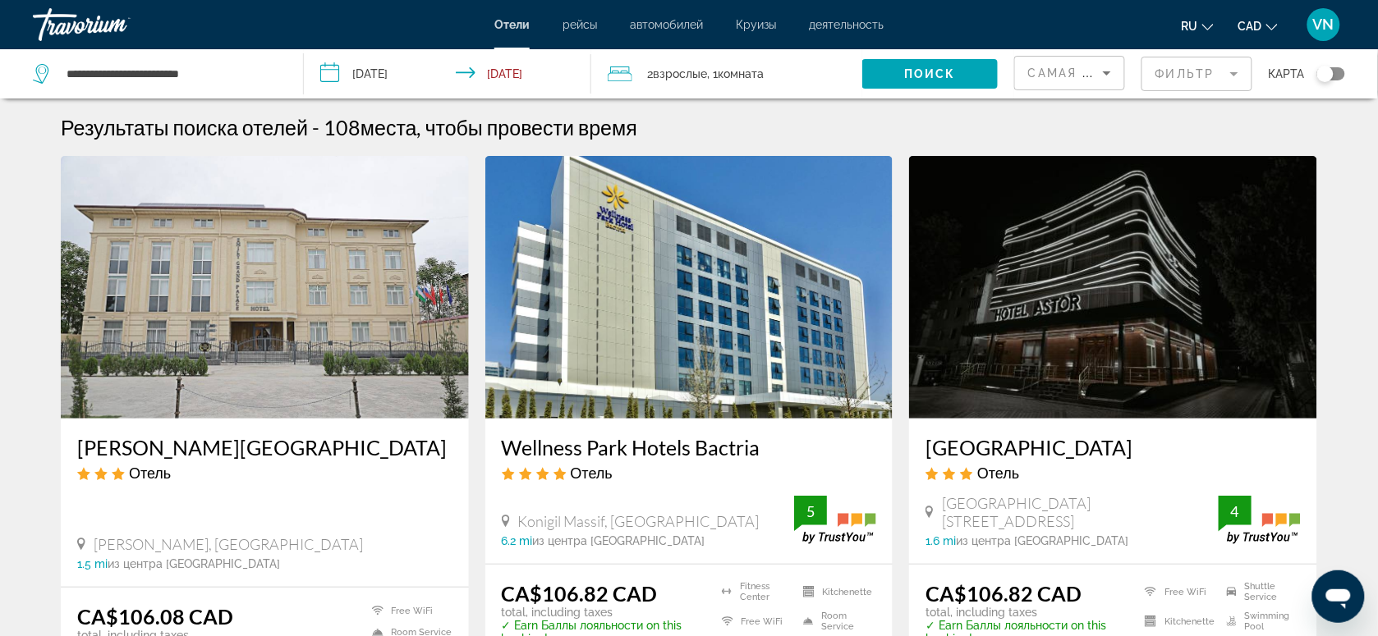
click at [1100, 71] on icon "Sort by" at bounding box center [1107, 73] width 20 height 20
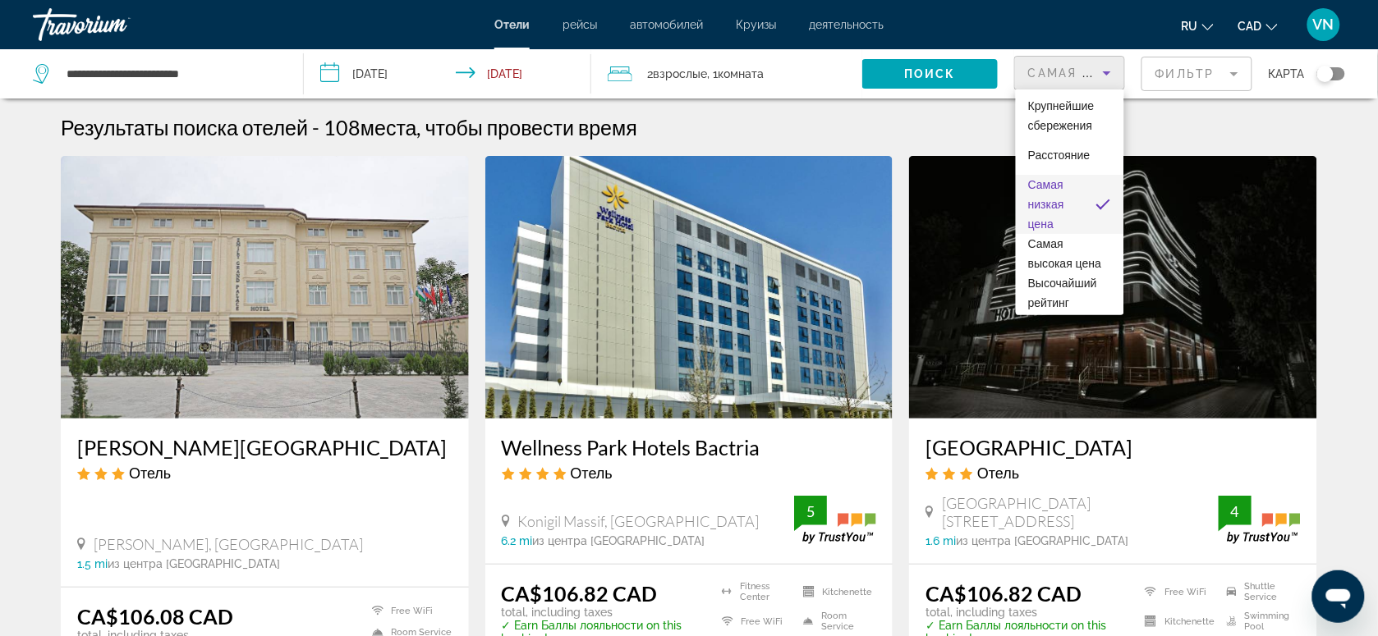
click at [1066, 205] on span "Самая низкая цена" at bounding box center [1056, 204] width 55 height 59
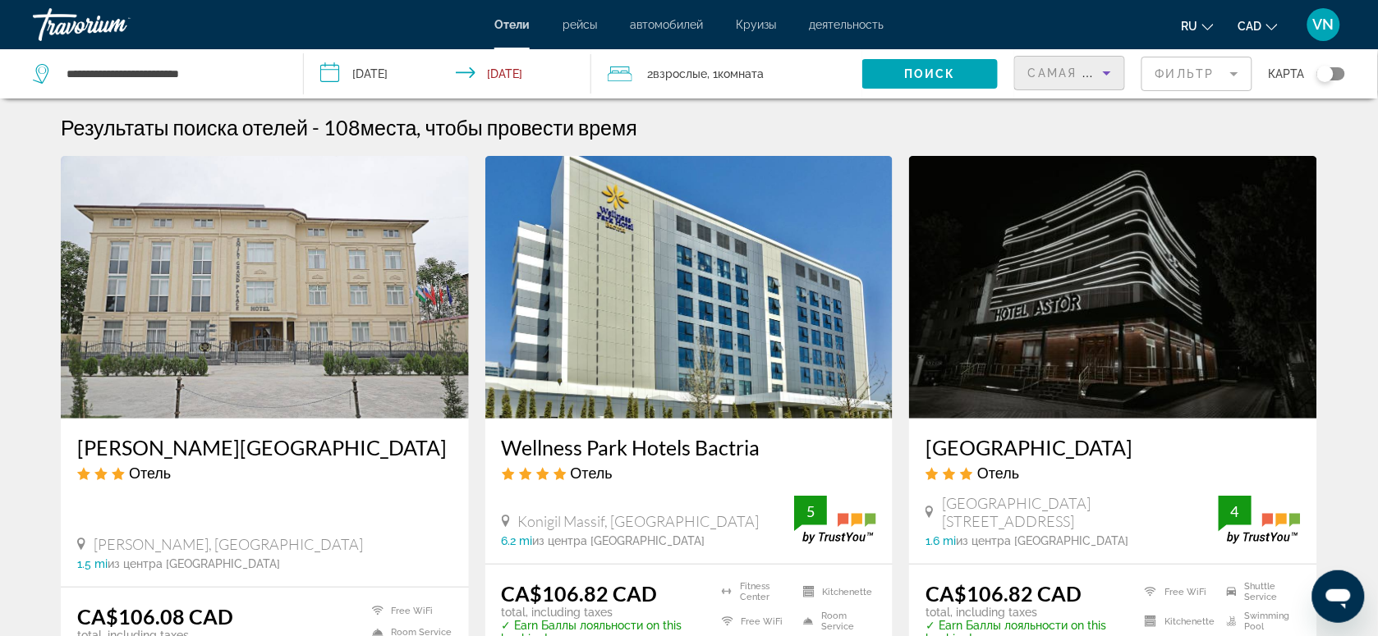
click at [1105, 70] on icon "Sort by" at bounding box center [1107, 73] width 20 height 20
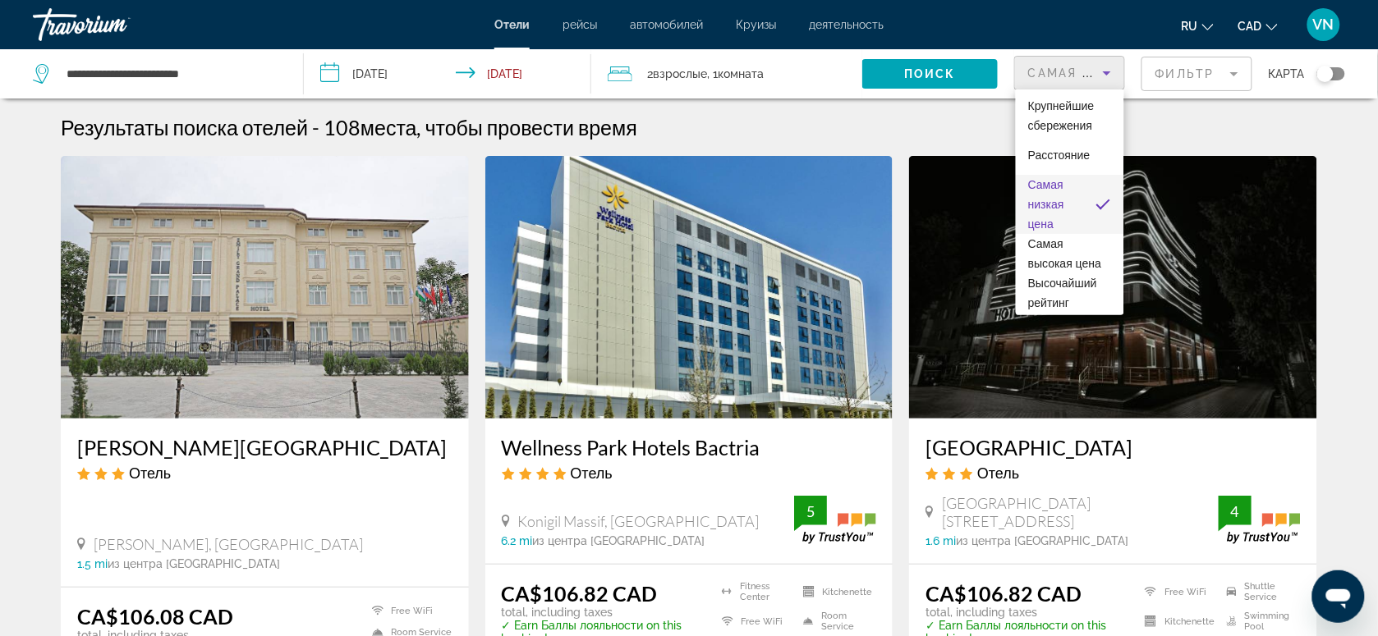
click at [921, 71] on div at bounding box center [689, 318] width 1378 height 636
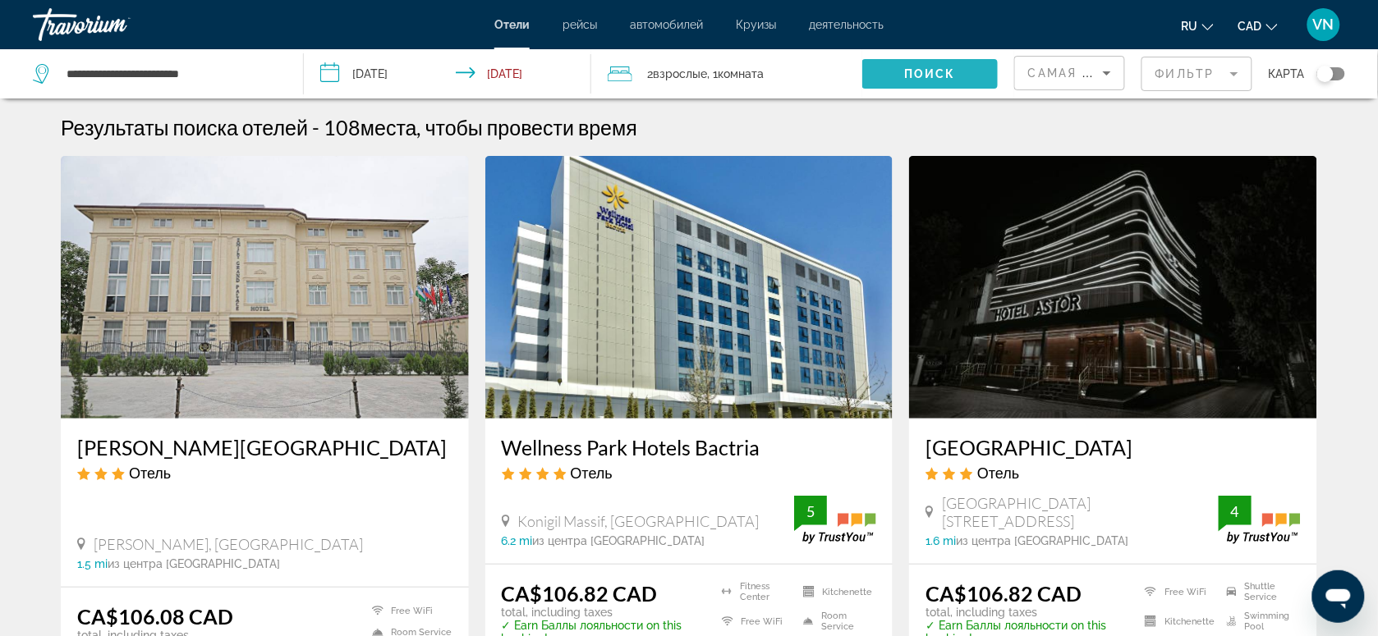
click at [930, 74] on span "Поиск" at bounding box center [930, 73] width 52 height 13
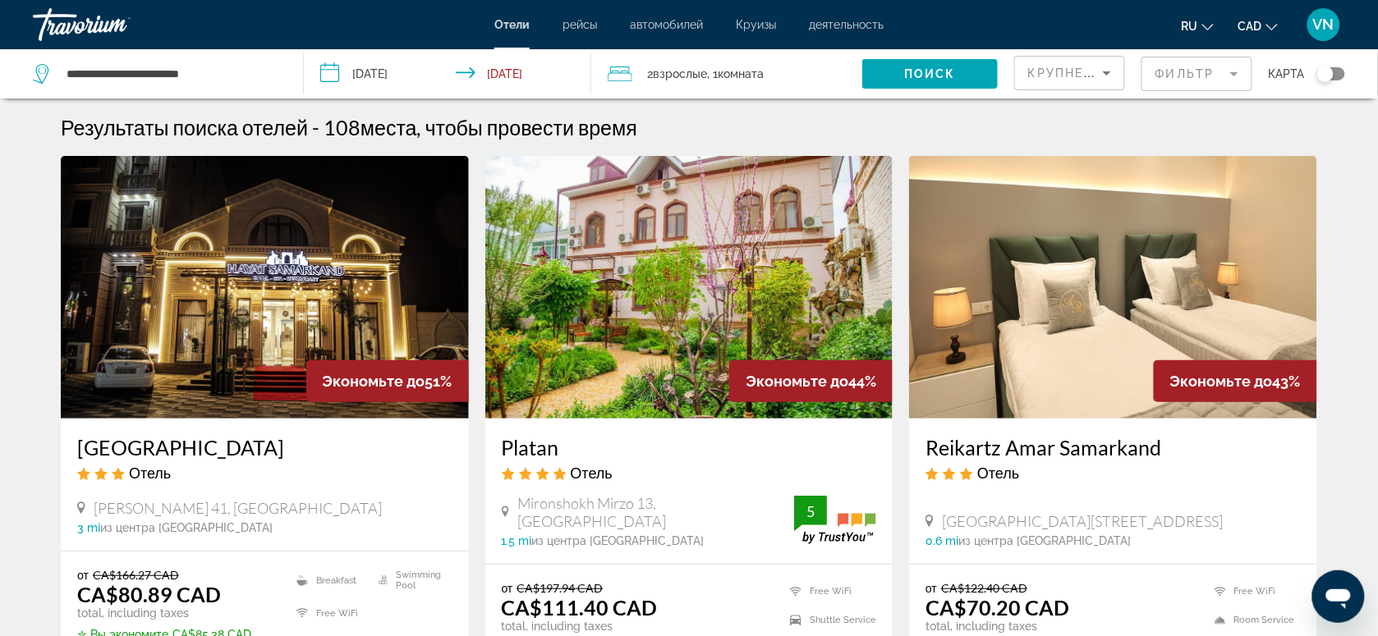
click at [1113, 67] on icon "Sort by" at bounding box center [1107, 73] width 20 height 20
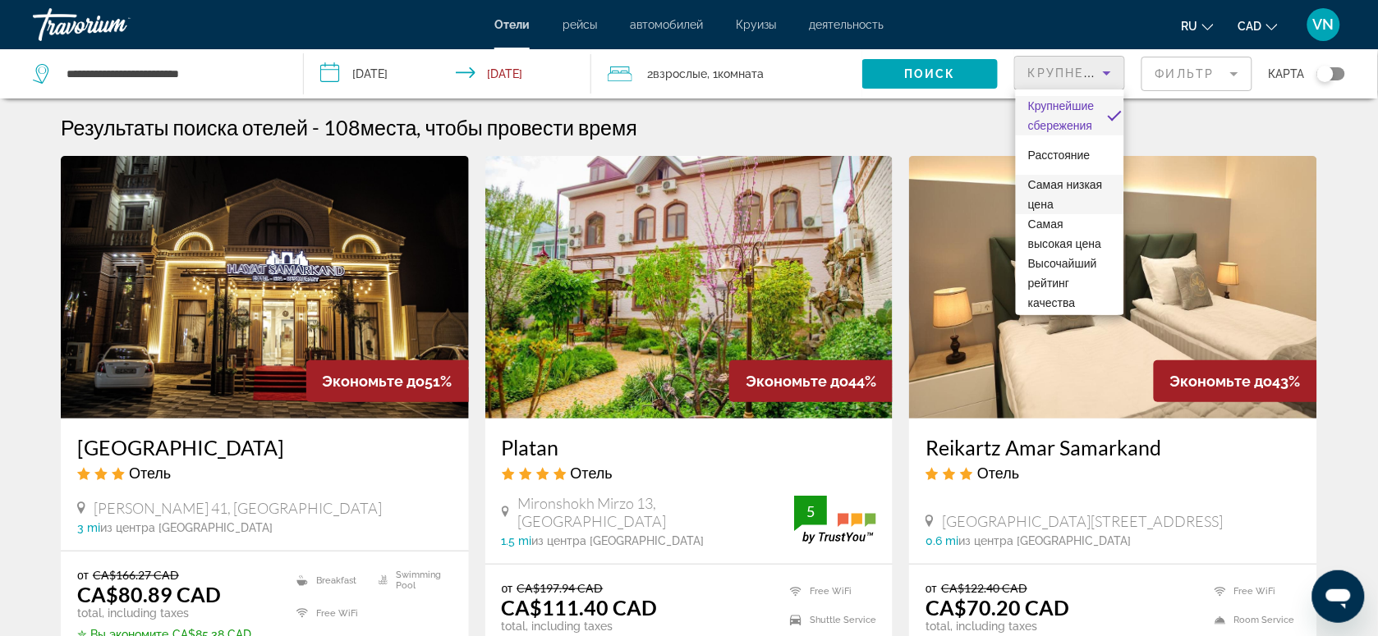
click at [1047, 193] on span "Самая низкая цена" at bounding box center [1070, 194] width 83 height 39
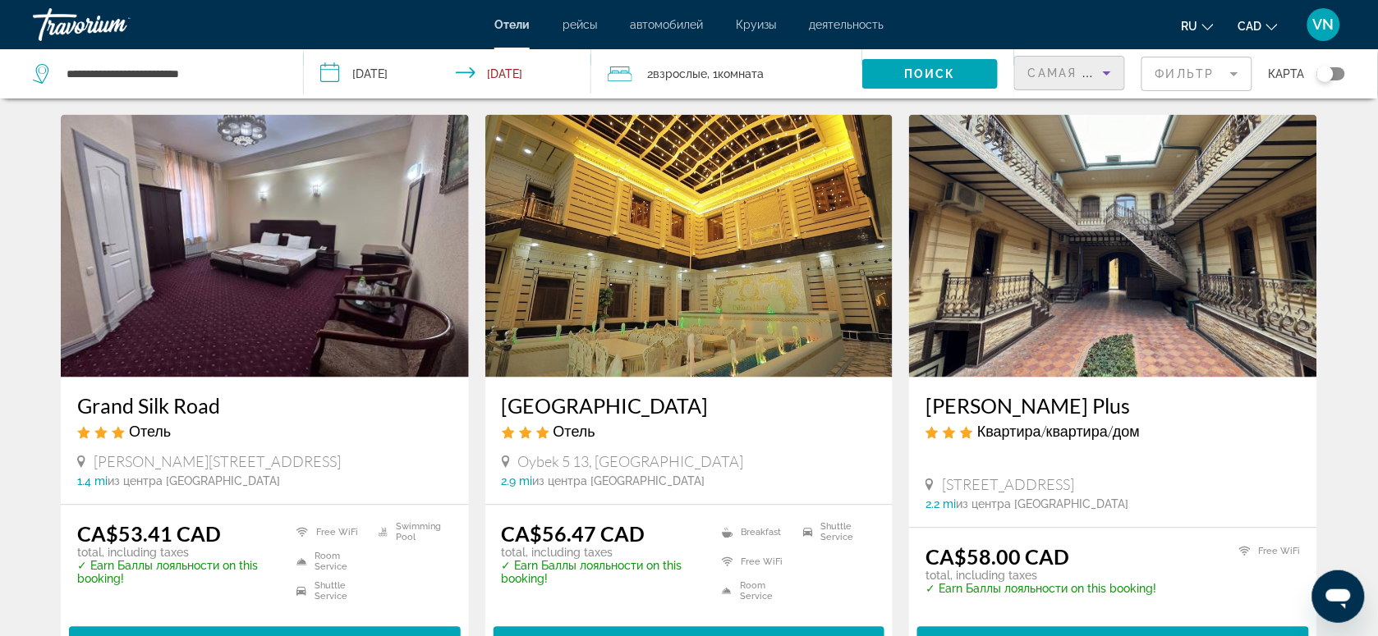
scroll to position [616, 0]
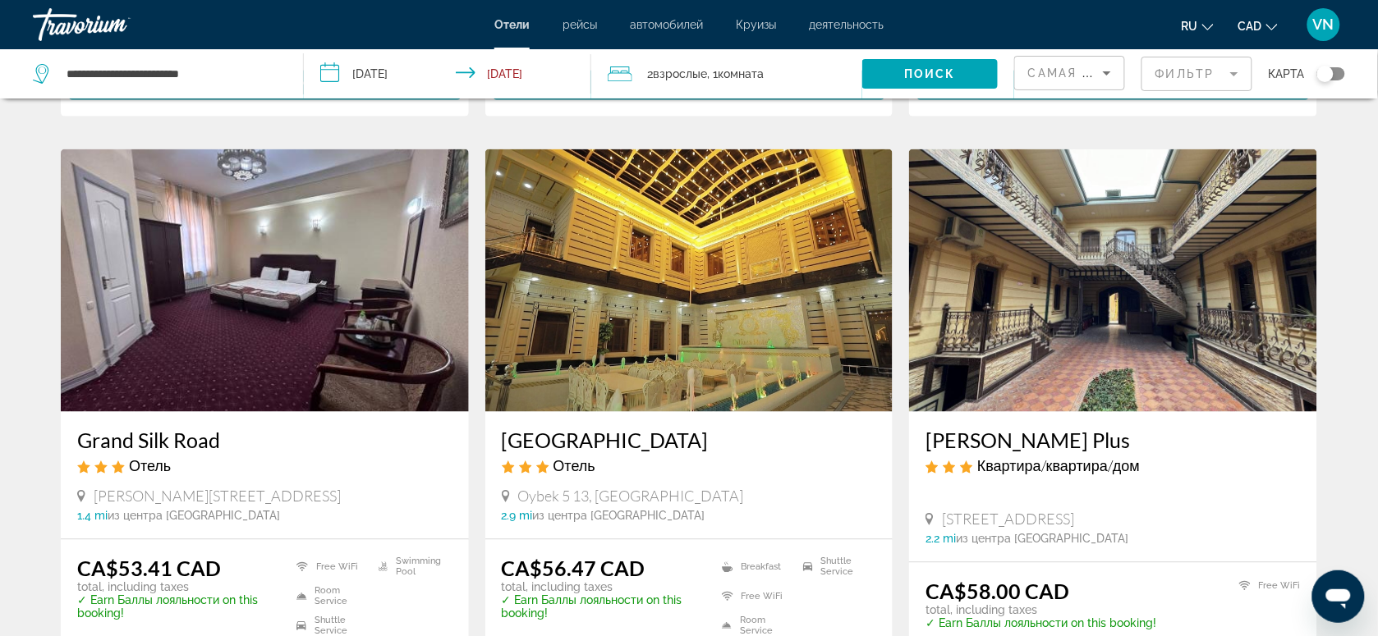
click at [1327, 22] on span "VN" at bounding box center [1323, 24] width 21 height 16
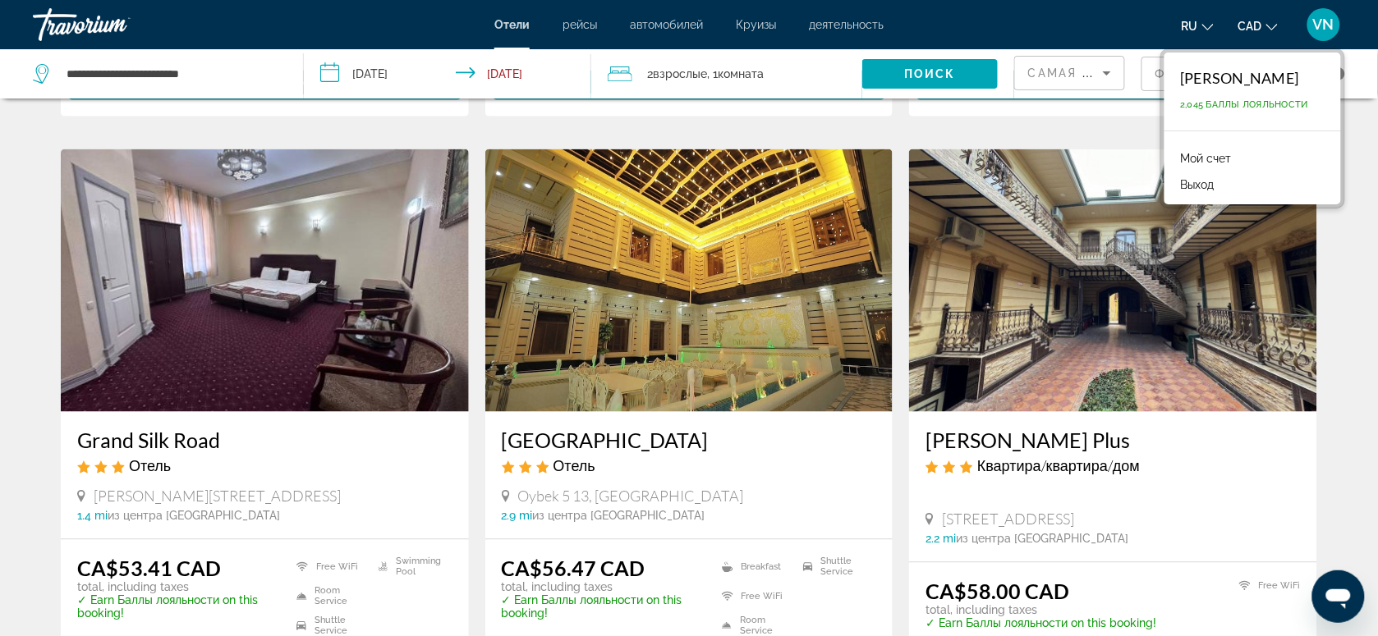
click at [1197, 186] on button "Выход" at bounding box center [1198, 184] width 50 height 21
